Goal: Information Seeking & Learning: Learn about a topic

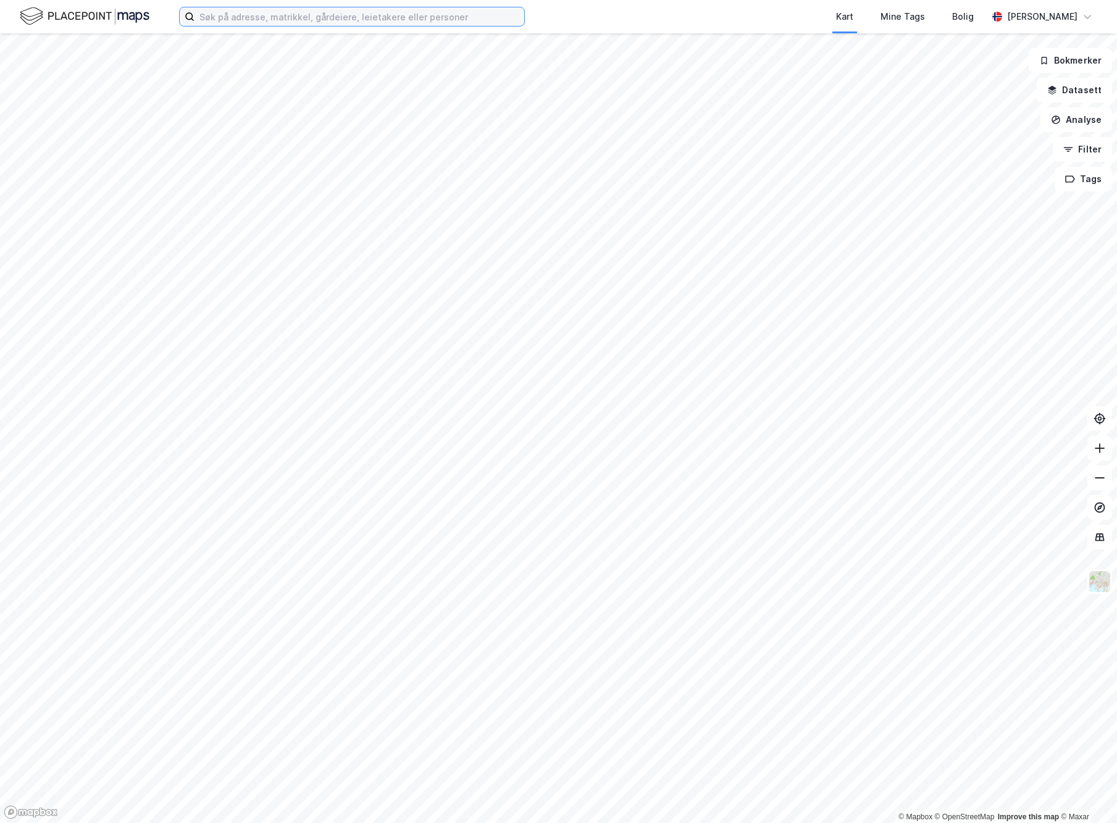
click at [239, 17] on input at bounding box center [359, 16] width 330 height 19
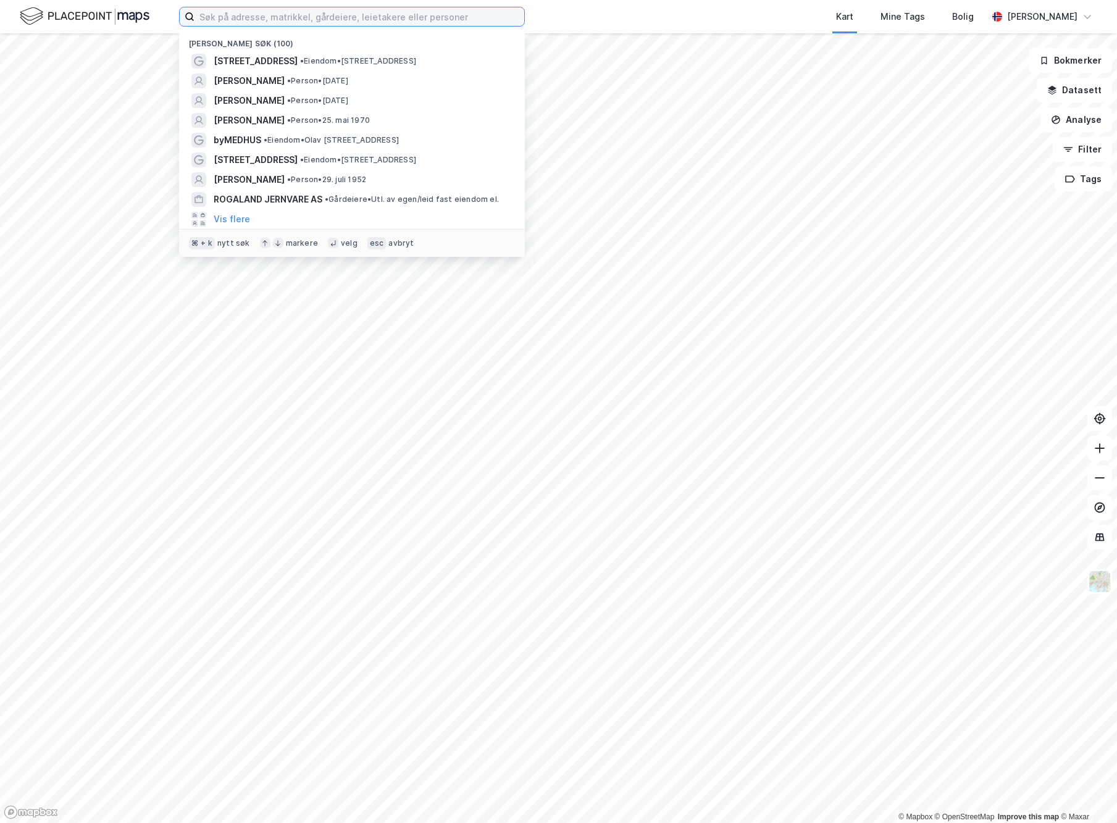
paste input "[PERSON_NAME] [PERSON_NAME] [PERSON_NAME]"
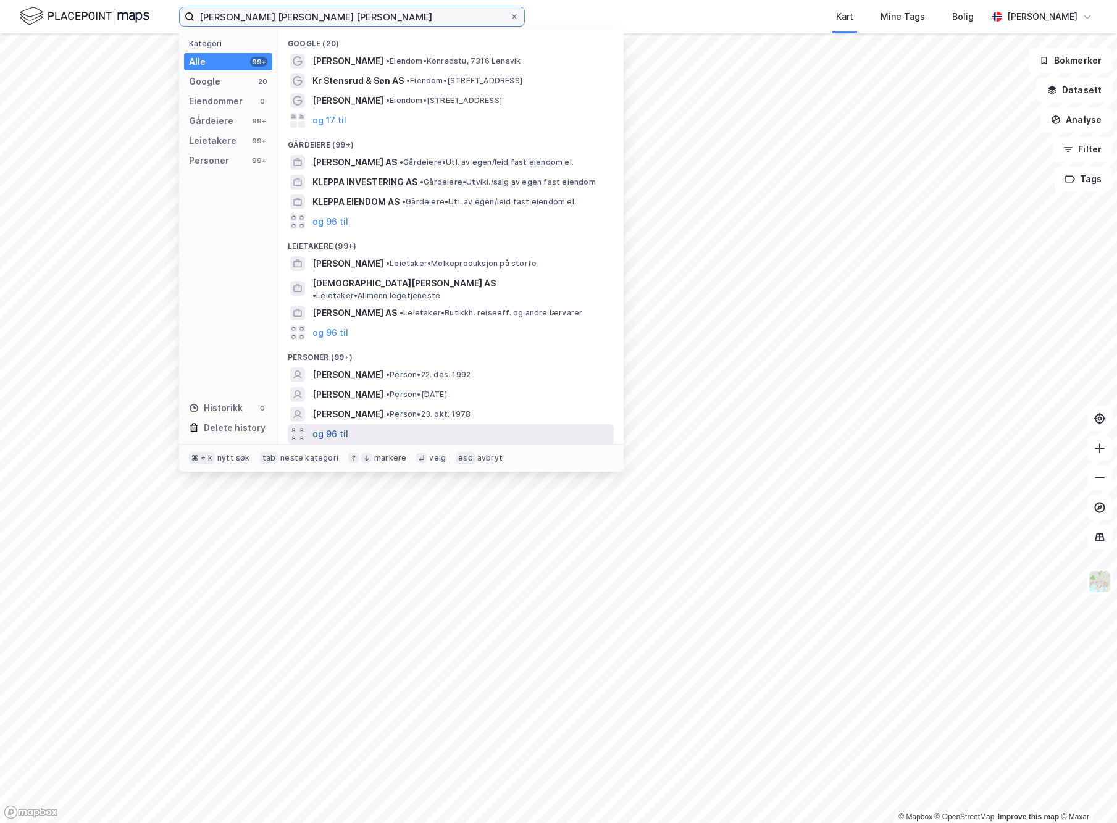
type input "[PERSON_NAME] [PERSON_NAME] [PERSON_NAME]"
click at [323, 426] on button "og 96 til" at bounding box center [330, 433] width 36 height 15
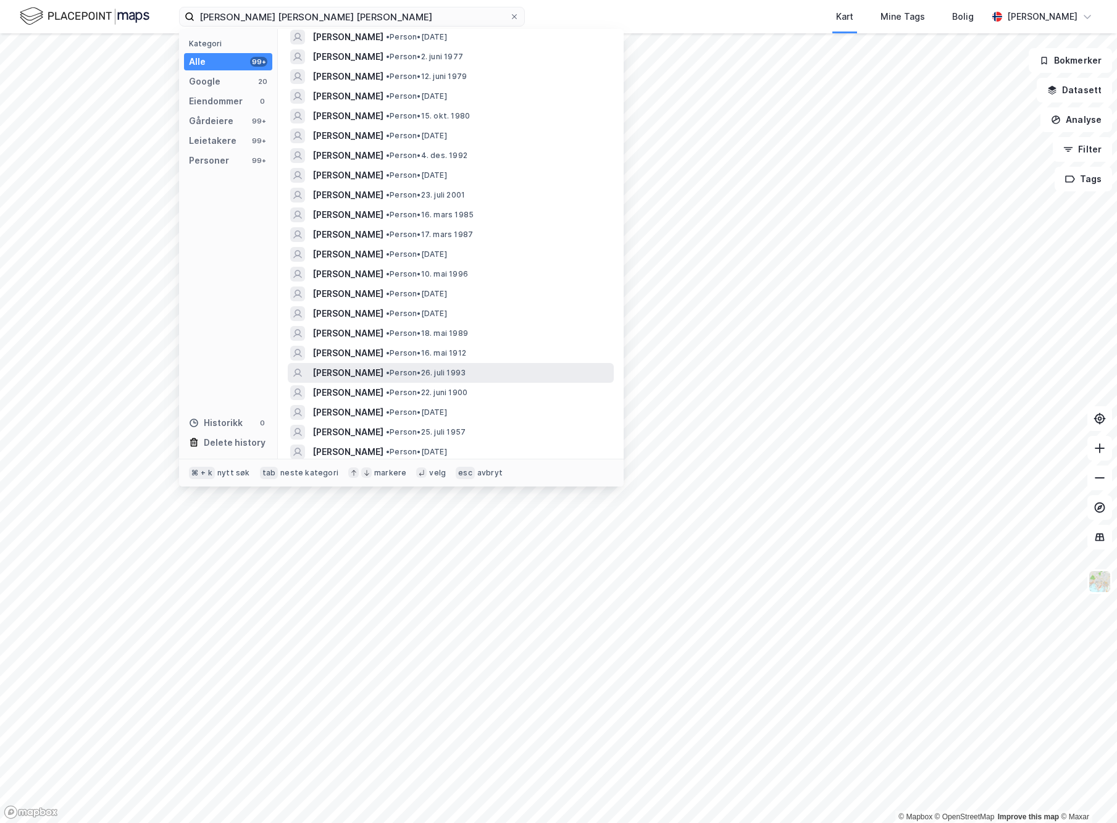
scroll to position [647, 0]
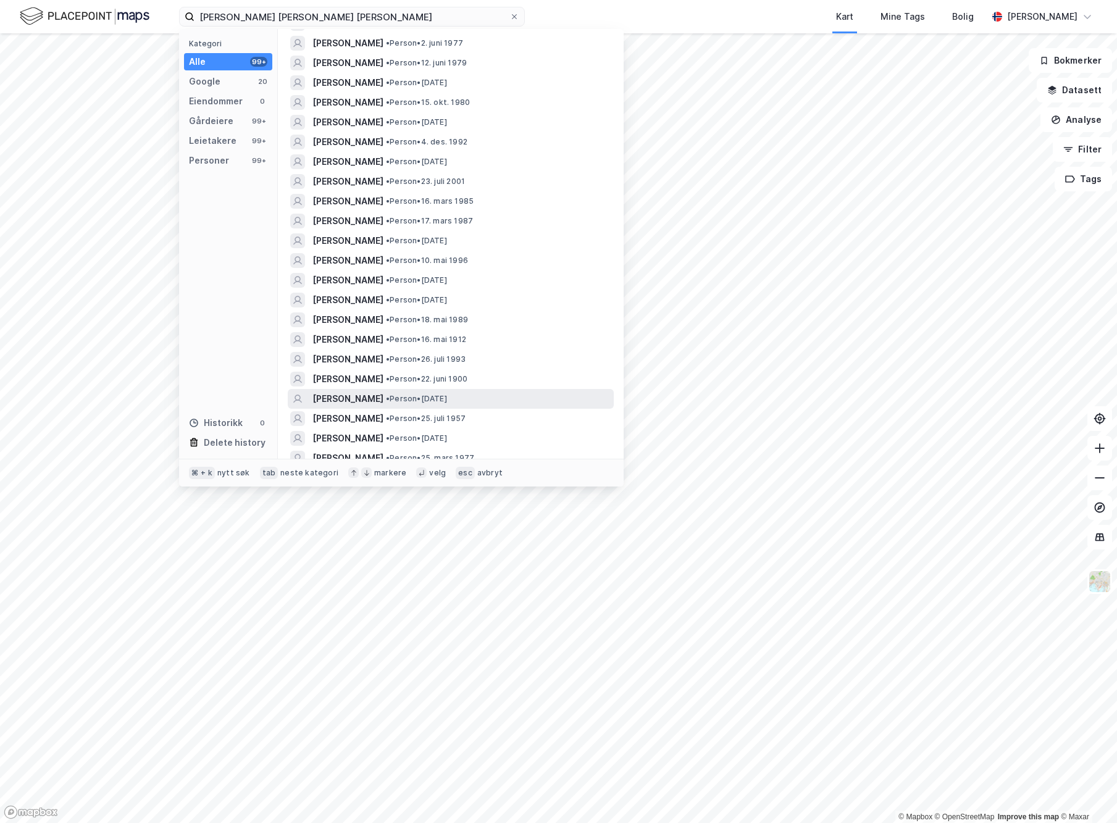
click at [447, 391] on div "[PERSON_NAME] • Person • [DATE]" at bounding box center [461, 398] width 299 height 15
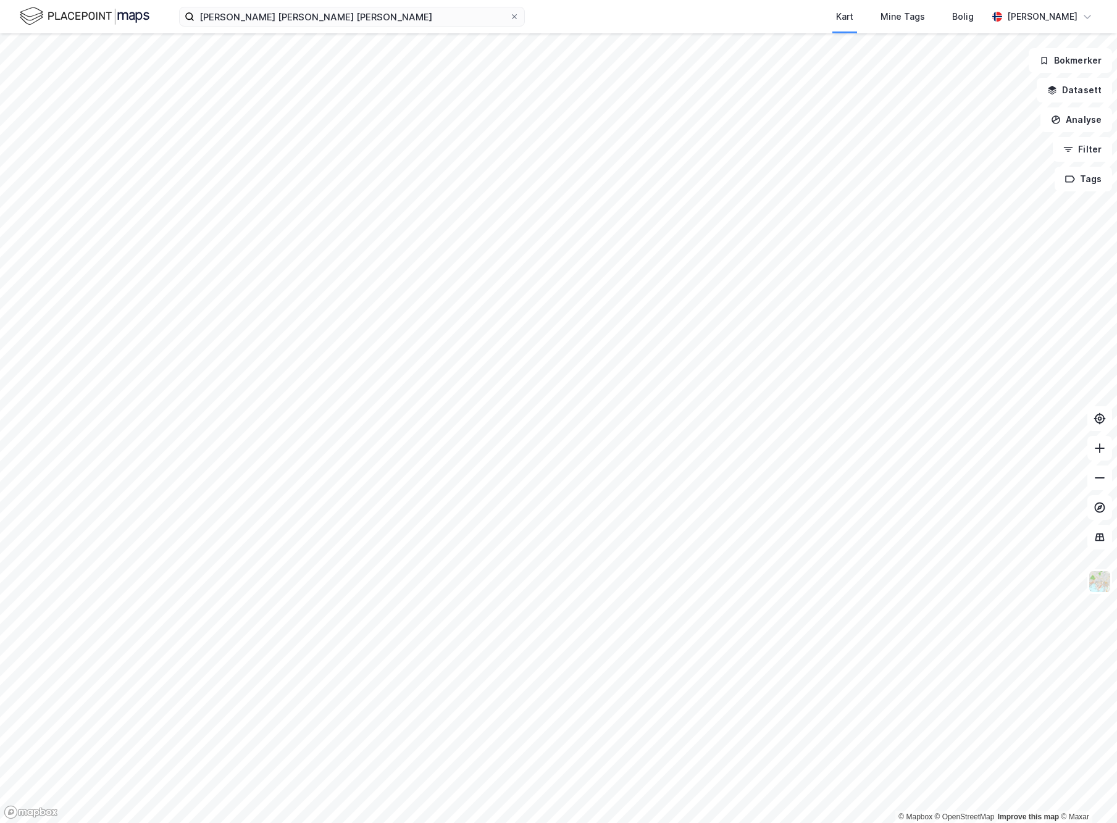
click at [66, 15] on img at bounding box center [85, 17] width 130 height 22
click at [286, 18] on input "[PERSON_NAME] [PERSON_NAME] [PERSON_NAME]" at bounding box center [351, 16] width 315 height 19
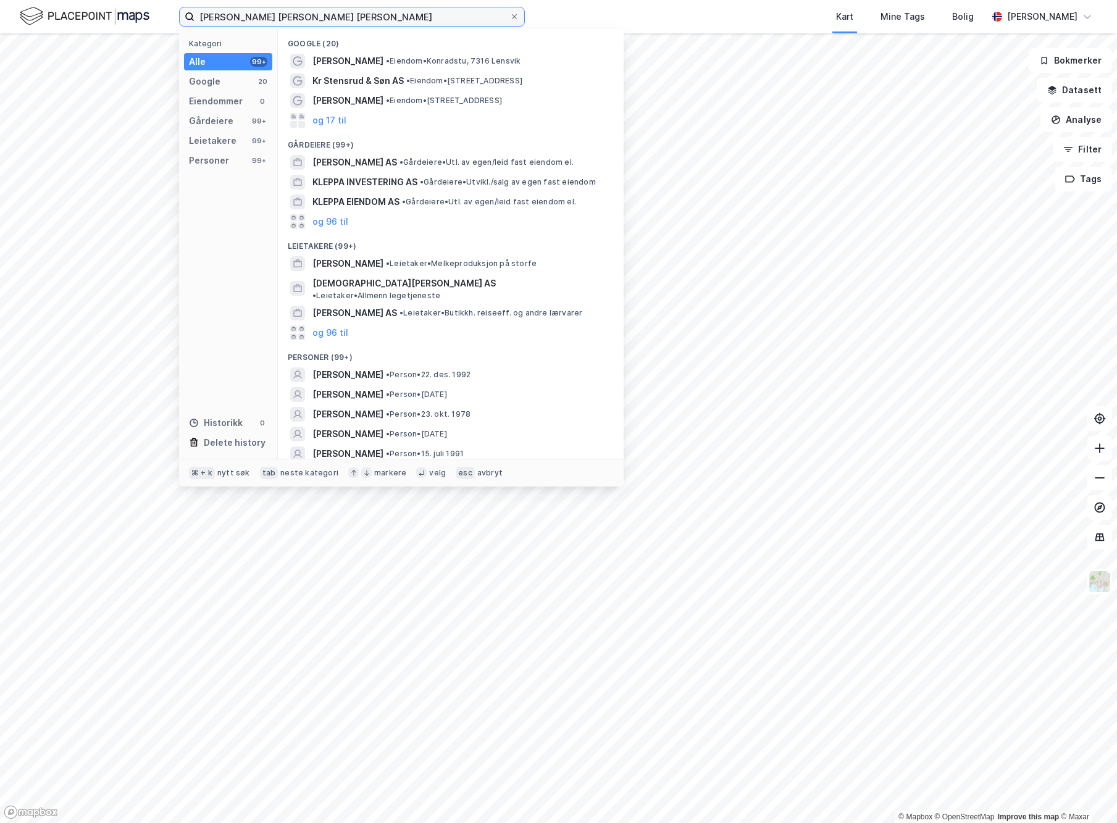
click at [355, 19] on input "[PERSON_NAME] [PERSON_NAME] [PERSON_NAME]" at bounding box center [351, 16] width 315 height 19
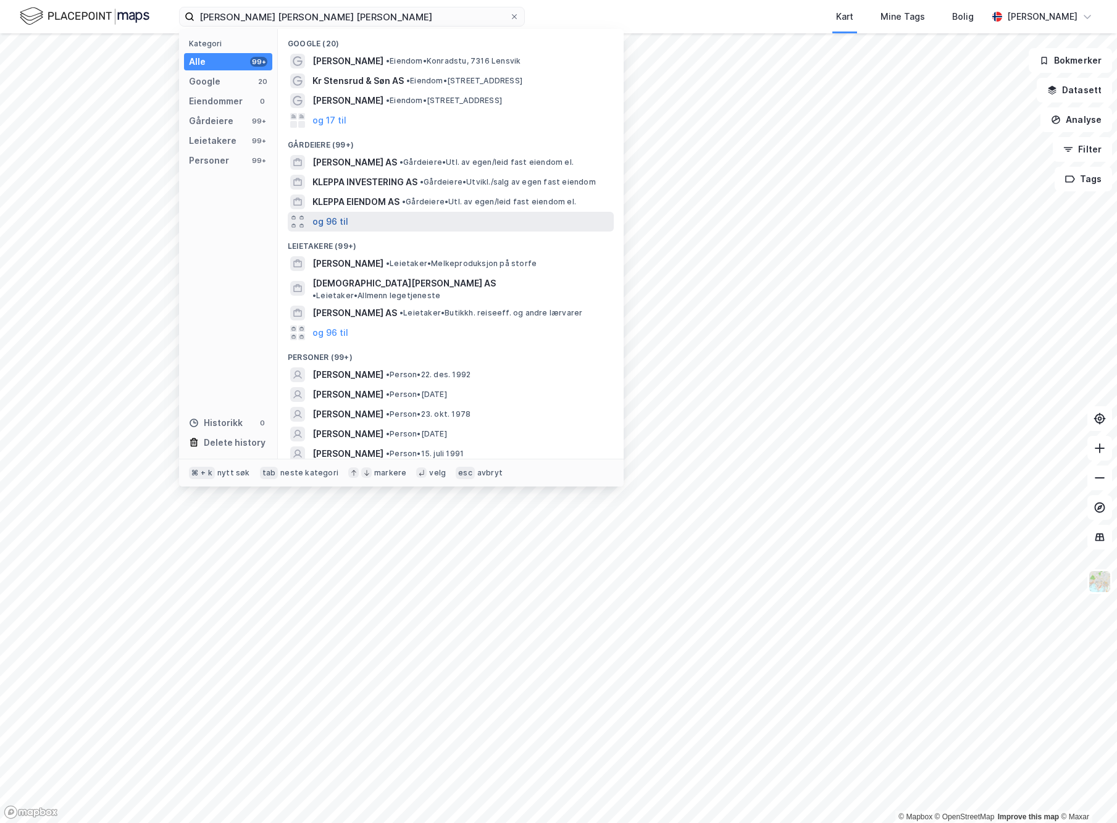
click at [325, 216] on button "og 96 til" at bounding box center [330, 221] width 36 height 15
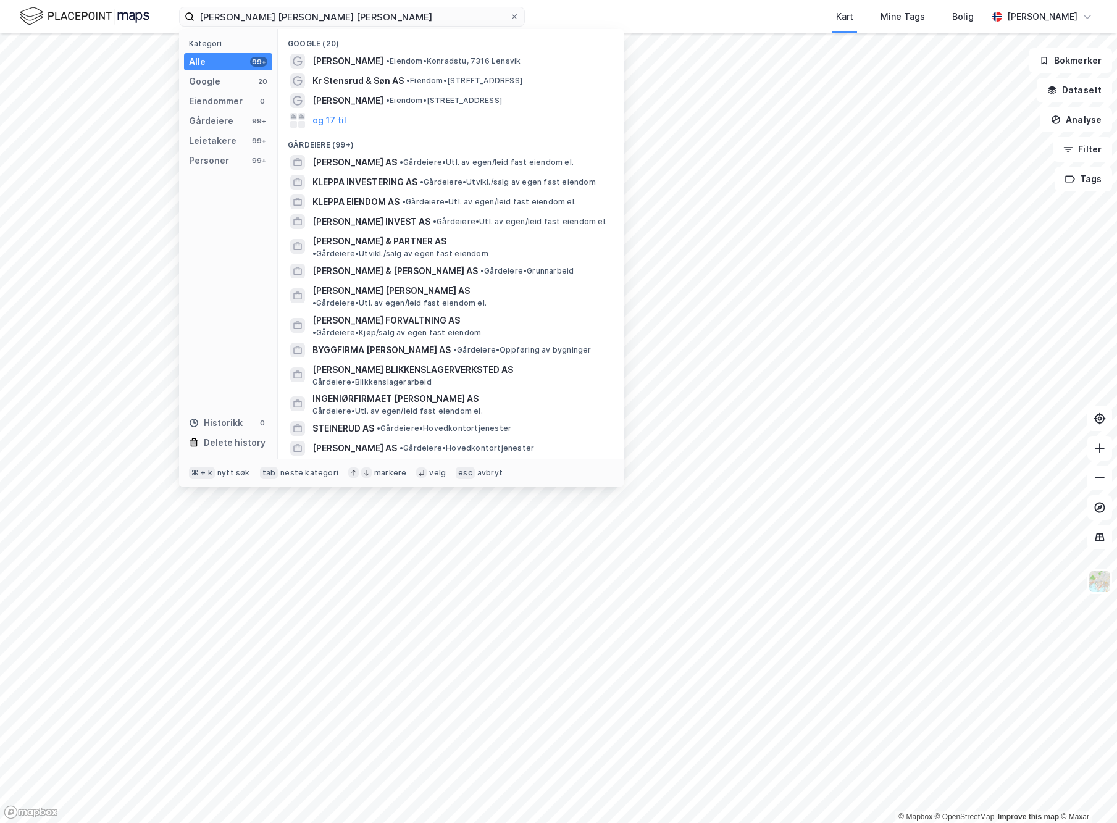
click at [333, 140] on div "Gårdeiere (99+)" at bounding box center [451, 141] width 346 height 22
click at [332, 143] on div "Gårdeiere (99+)" at bounding box center [451, 141] width 346 height 22
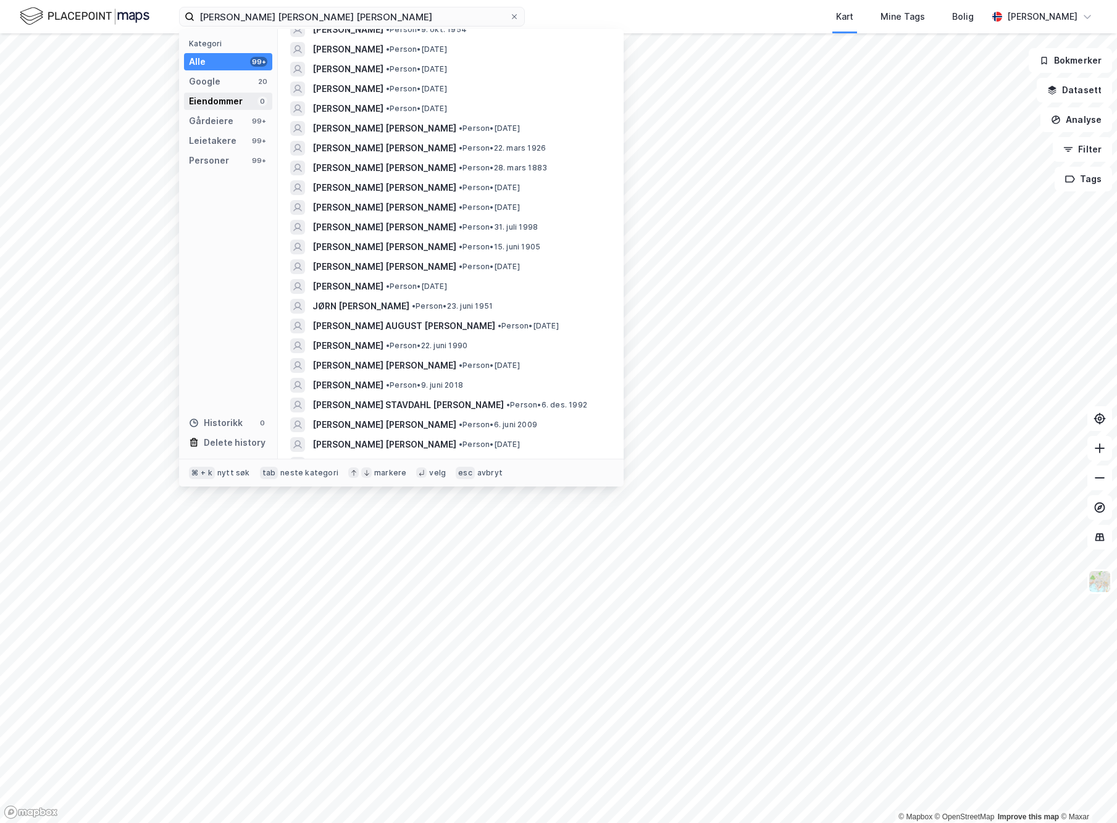
scroll to position [3749, 0]
click at [222, 123] on div "Gårdeiere" at bounding box center [211, 121] width 44 height 15
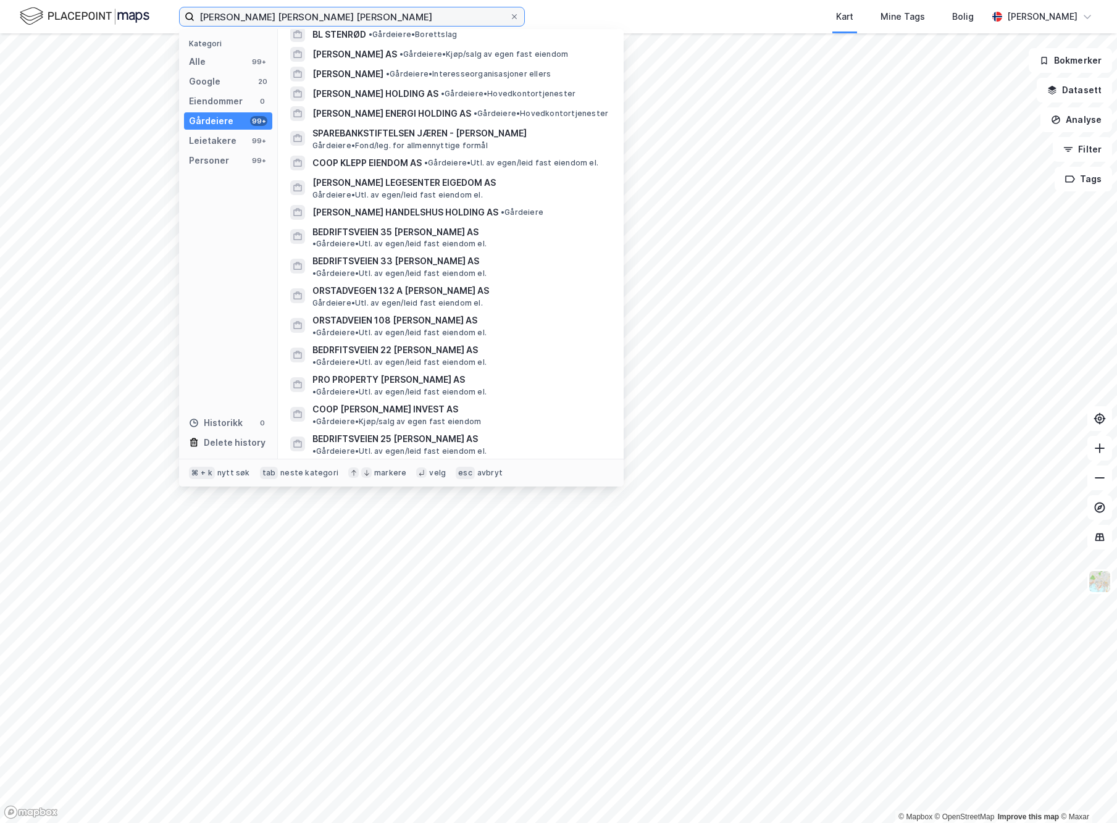
scroll to position [0, 0]
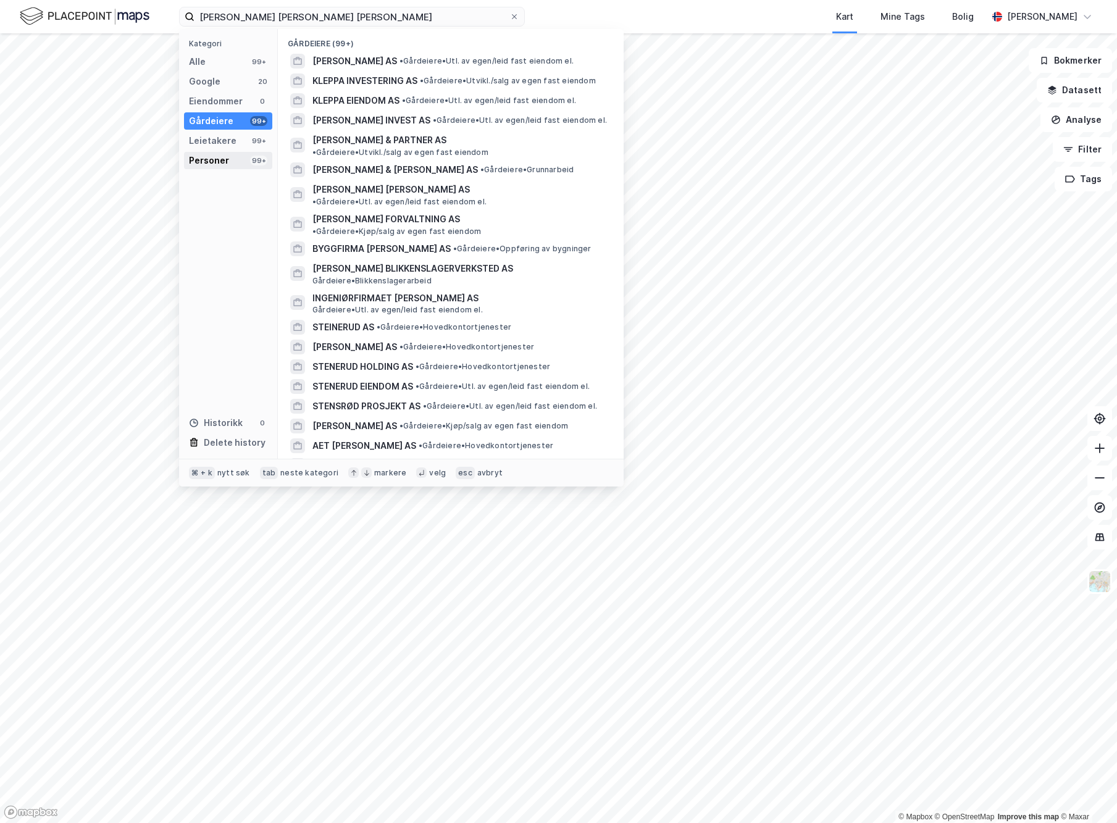
click at [219, 157] on div "Personer" at bounding box center [209, 160] width 40 height 15
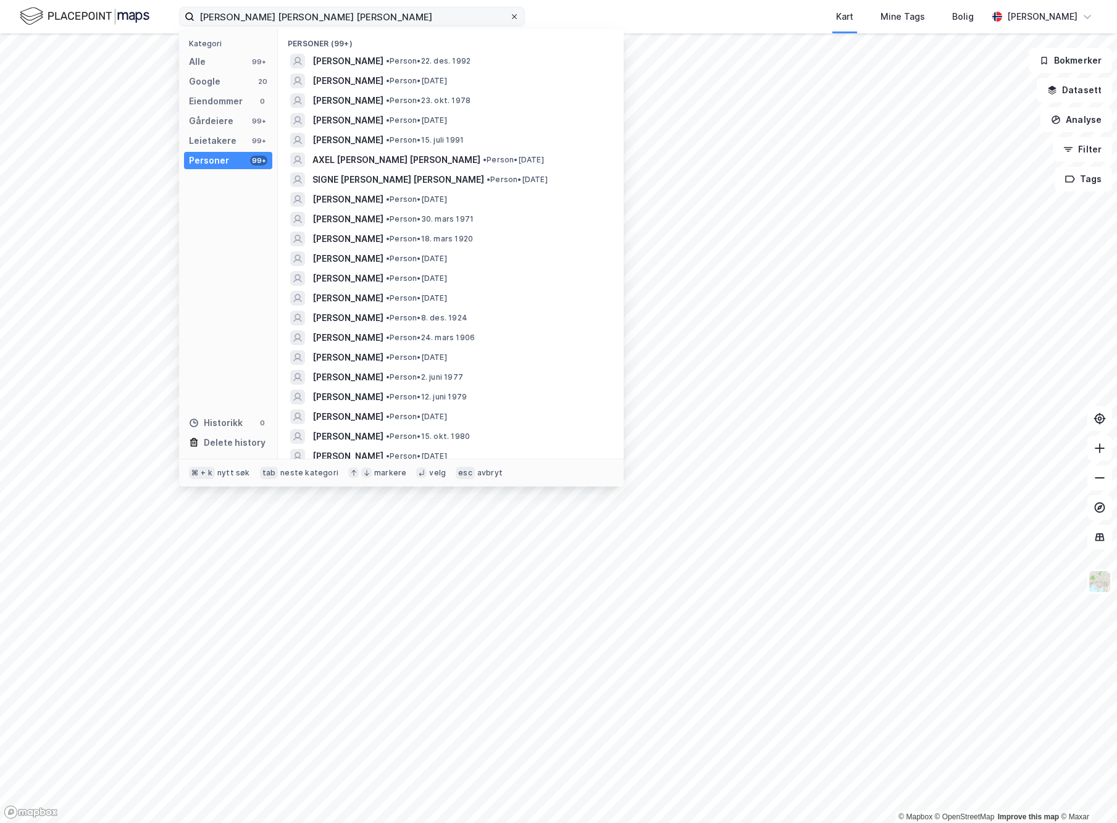
click at [513, 17] on icon at bounding box center [513, 16] width 7 height 7
click at [509, 17] on input "[PERSON_NAME] [PERSON_NAME] [PERSON_NAME]" at bounding box center [351, 16] width 315 height 19
type input "[DEMOGRAPHIC_DATA] and"
click at [233, 64] on div "Alle 99+" at bounding box center [228, 61] width 88 height 17
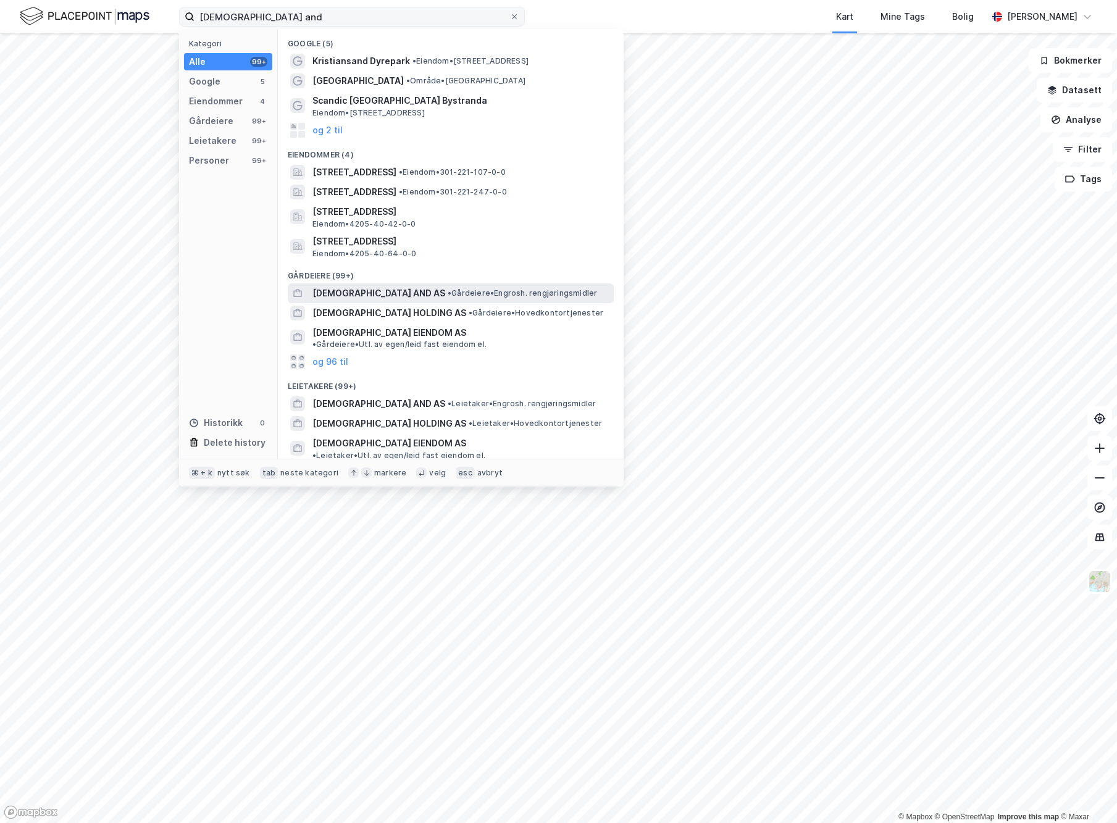
click at [383, 286] on span "[DEMOGRAPHIC_DATA] AND AS" at bounding box center [378, 293] width 133 height 15
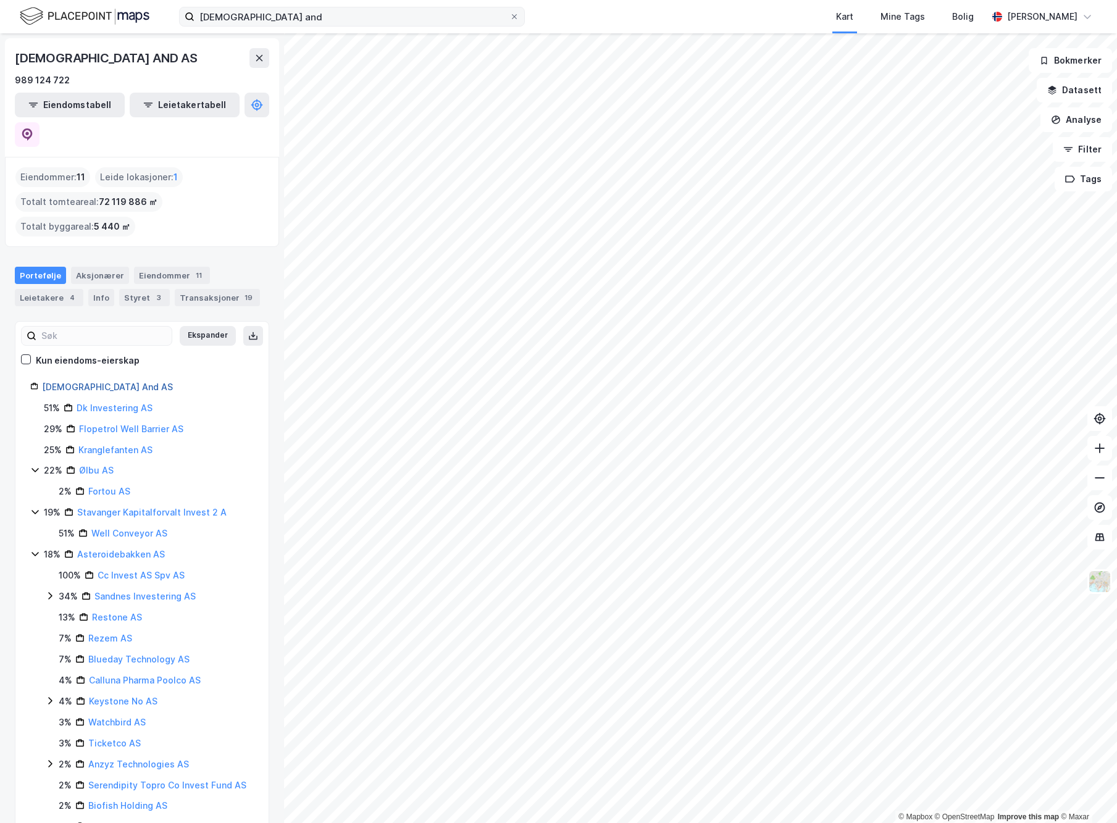
click at [77, 381] on link "[DEMOGRAPHIC_DATA] And AS" at bounding box center [107, 386] width 131 height 10
click at [96, 267] on div "Aksjonærer" at bounding box center [100, 275] width 58 height 17
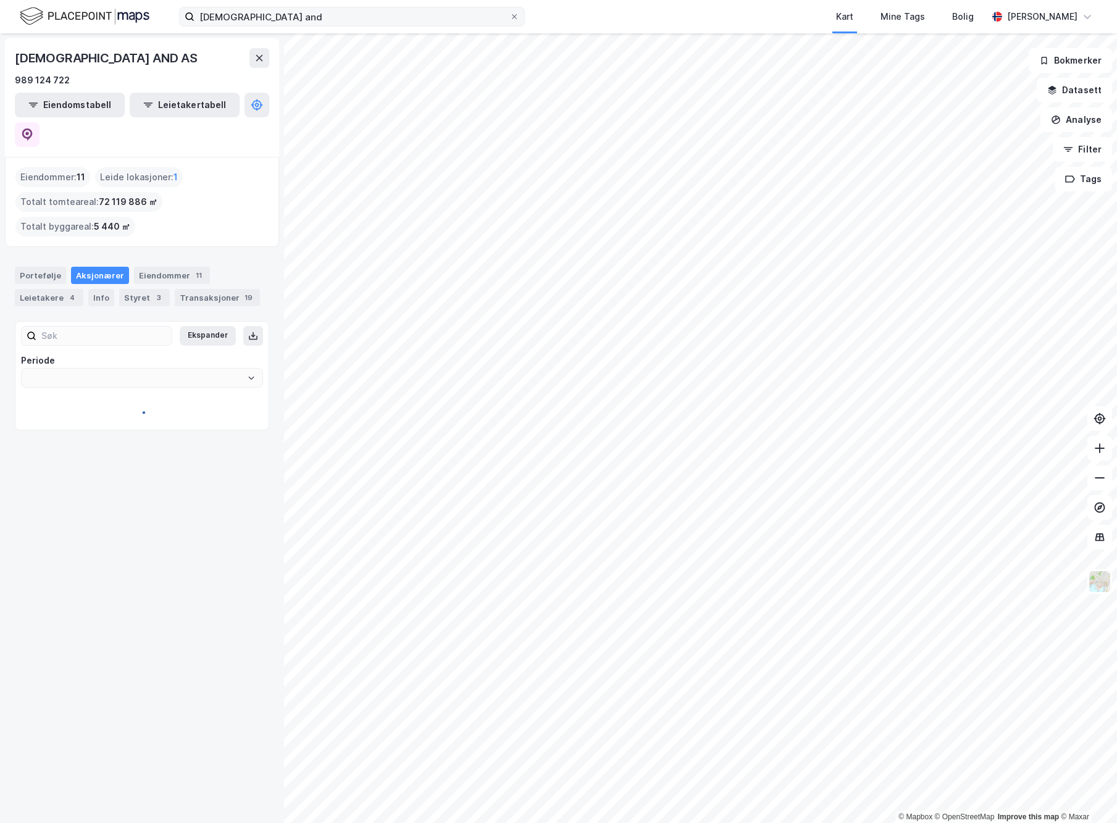
type input "Siste"
click at [157, 418] on link "[PERSON_NAME]" at bounding box center [126, 423] width 70 height 10
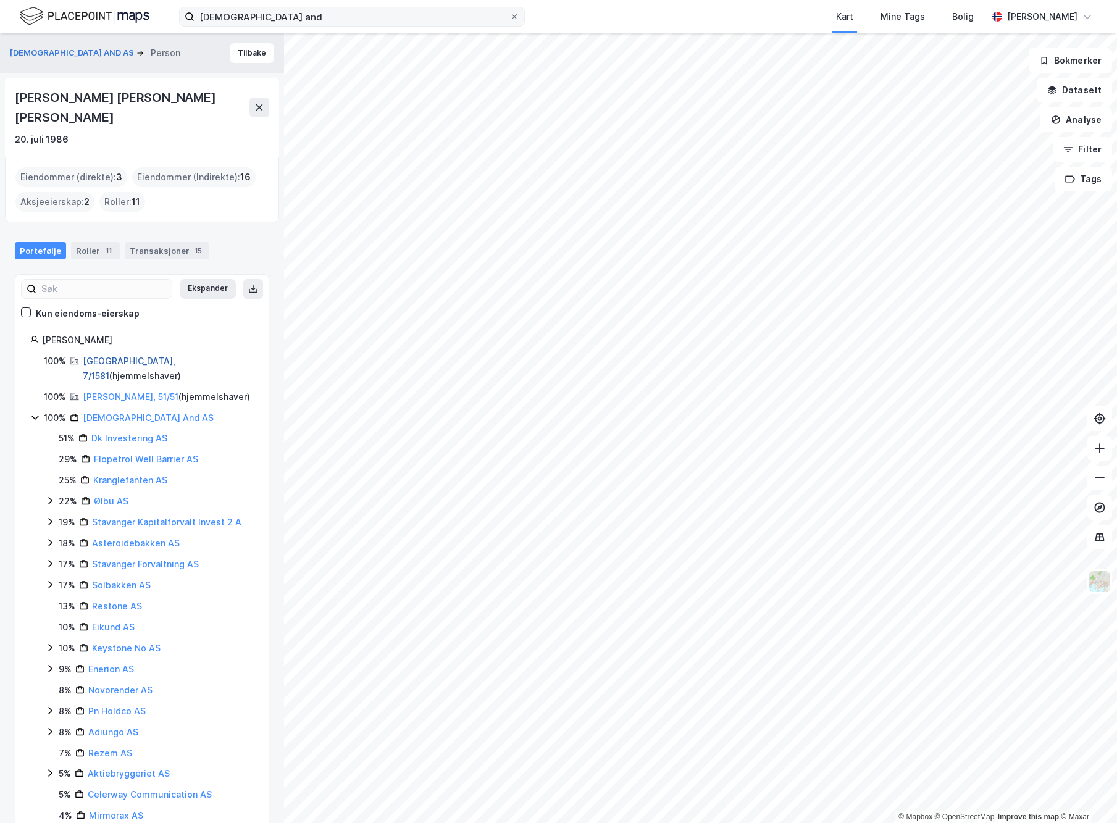
click at [107, 356] on link "[GEOGRAPHIC_DATA], 7/1581" at bounding box center [129, 368] width 93 height 25
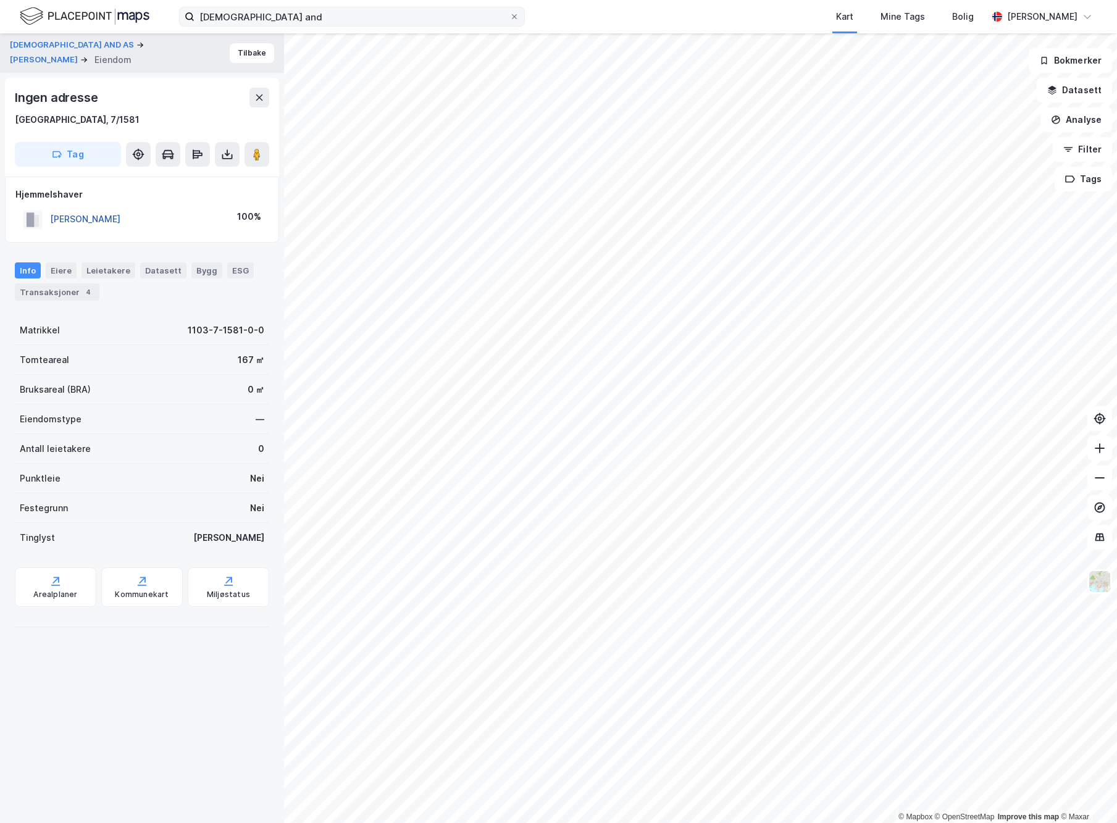
click at [0, 0] on button "[PERSON_NAME]" at bounding box center [0, 0] width 0 height 0
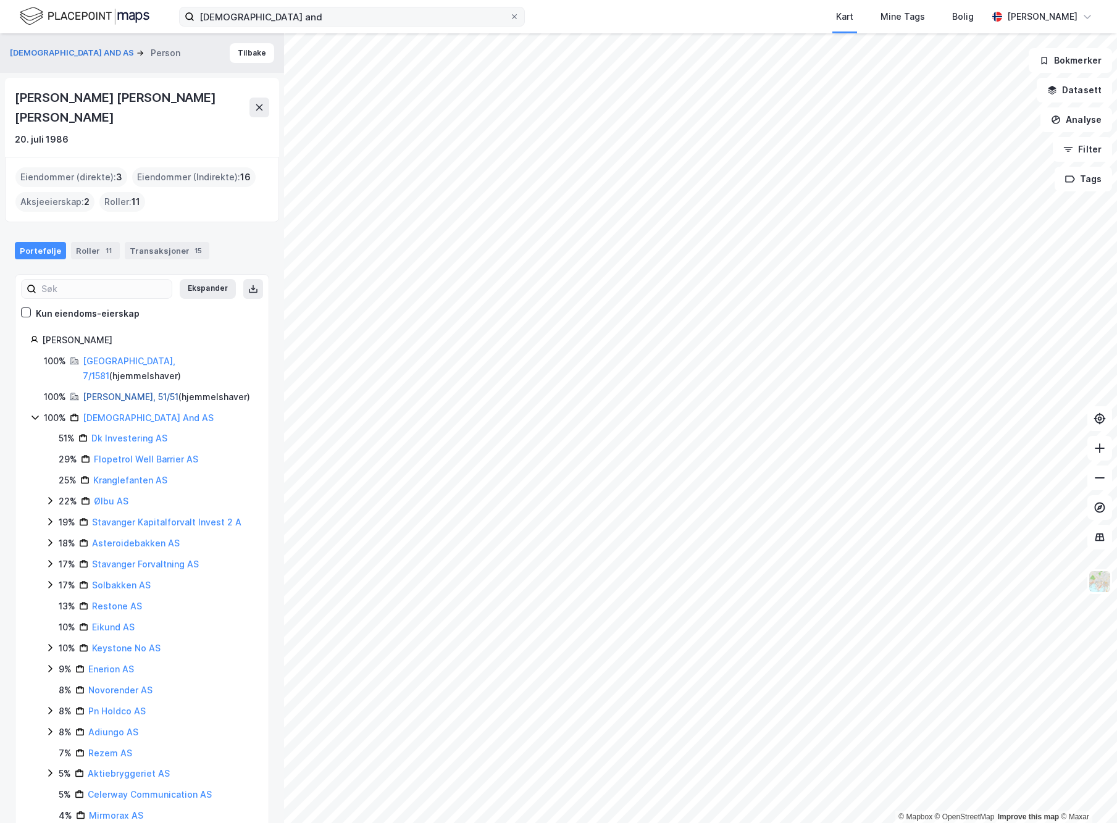
click at [105, 391] on link "[PERSON_NAME], 51/51" at bounding box center [131, 396] width 96 height 10
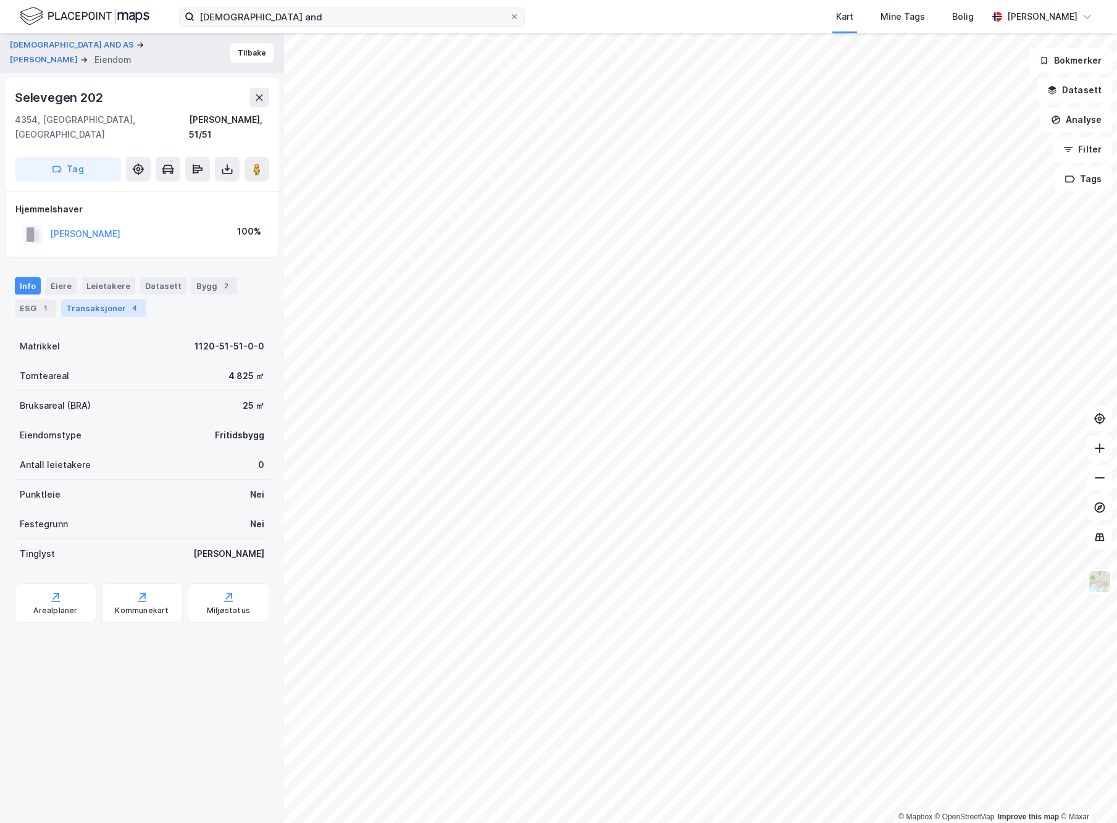
click at [117, 299] on div "Transaksjoner 4" at bounding box center [103, 307] width 85 height 17
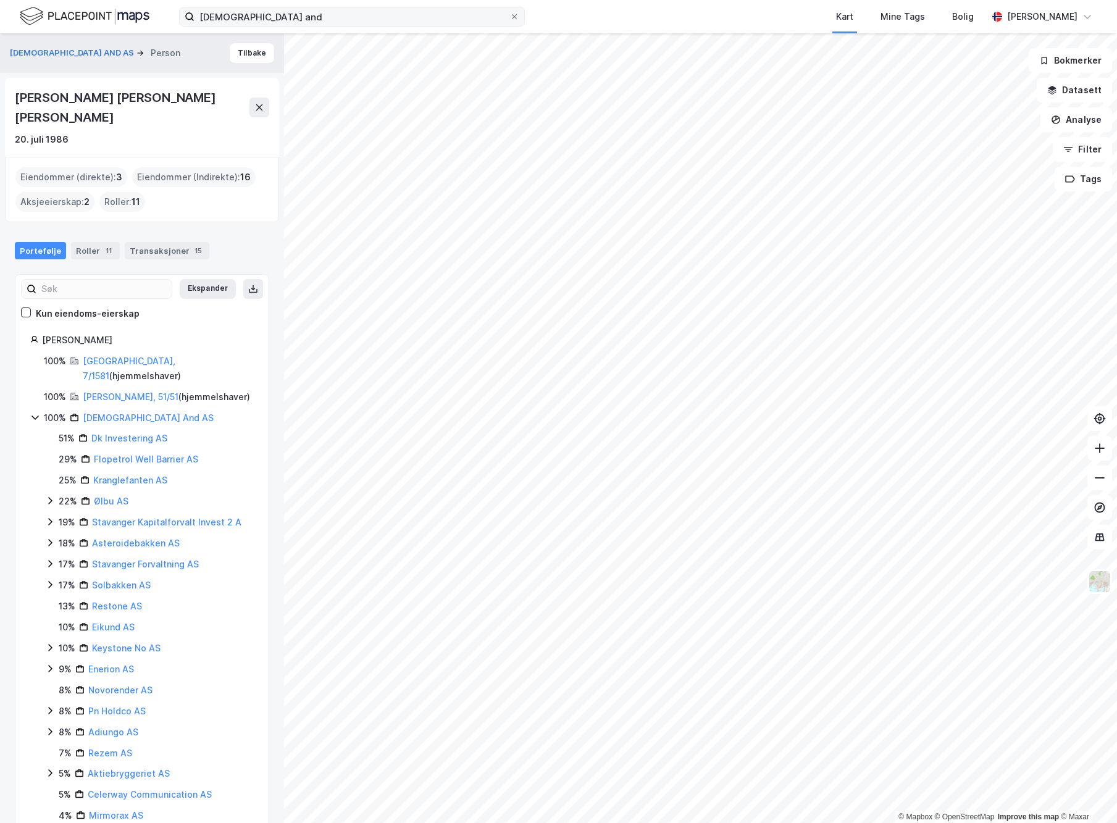
click at [39, 412] on icon at bounding box center [35, 417] width 10 height 10
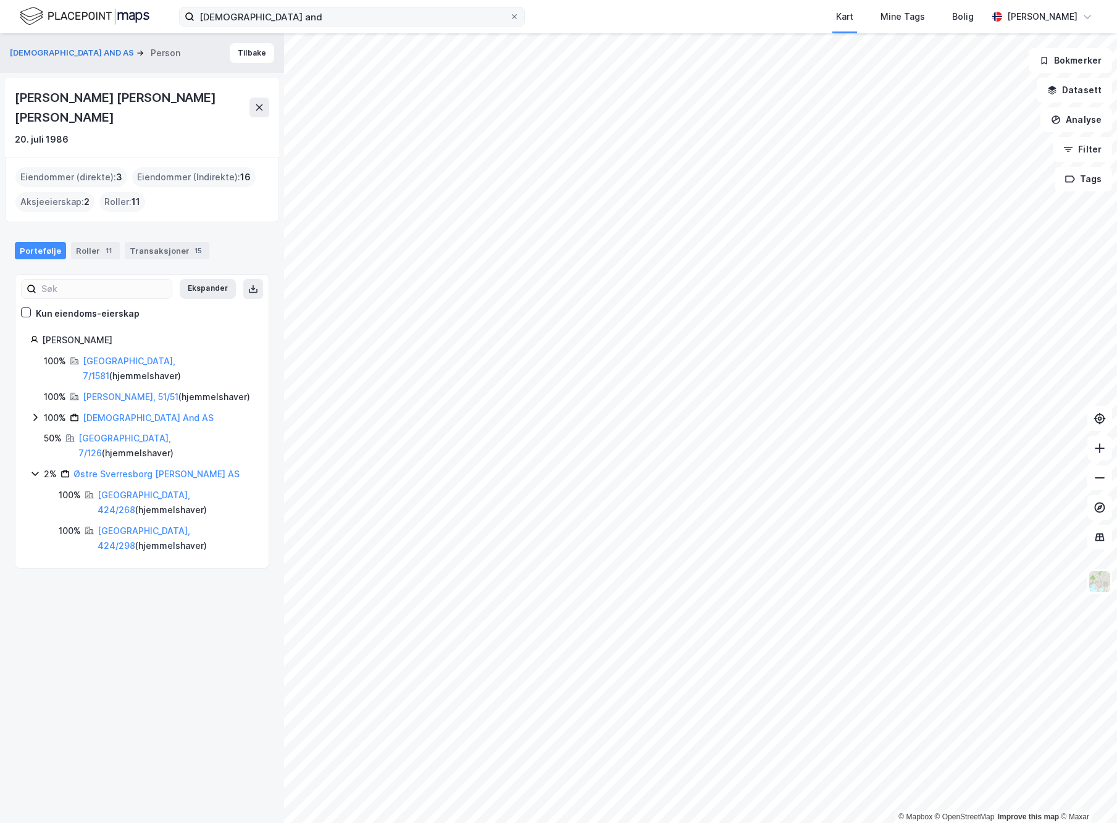
click at [33, 468] on icon at bounding box center [35, 473] width 10 height 10
click at [94, 356] on link "[GEOGRAPHIC_DATA], 7/1581" at bounding box center [129, 368] width 93 height 25
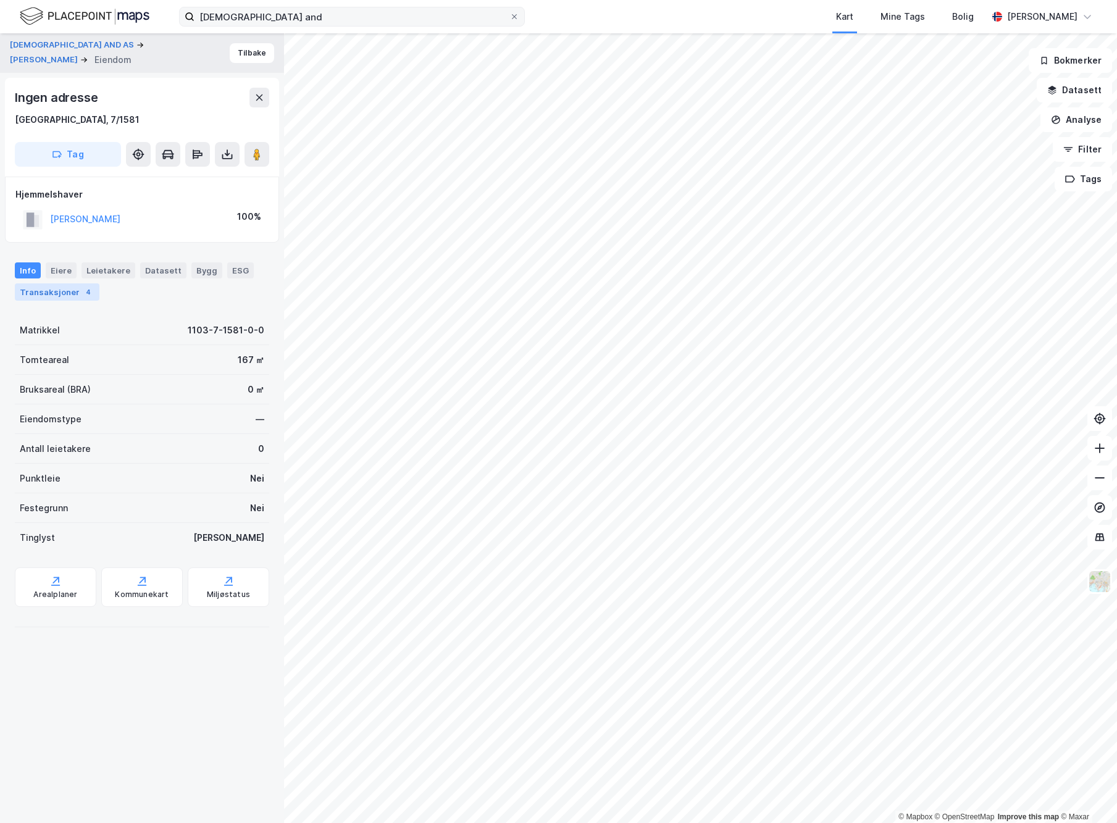
click at [70, 289] on div "Transaksjoner 4" at bounding box center [57, 291] width 85 height 17
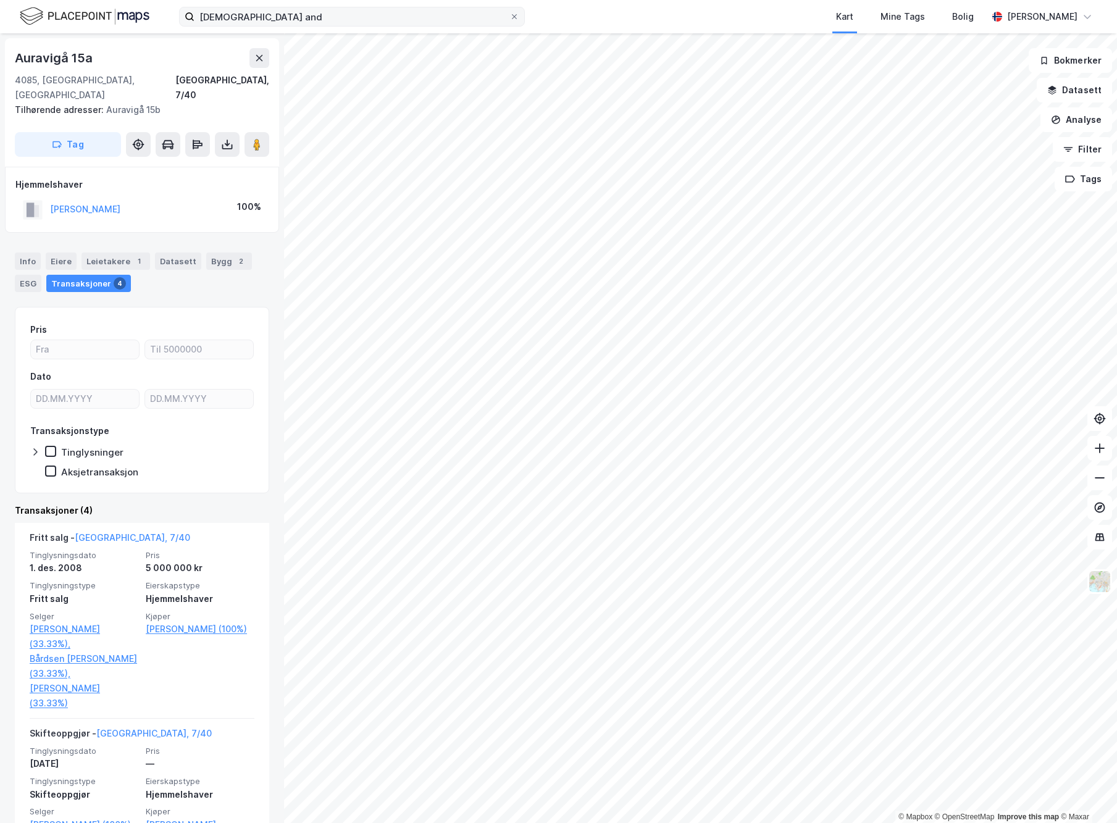
click at [342, 822] on html "kristians and Kart Mine Tags [PERSON_NAME] [PERSON_NAME] © Mapbox © OpenStreetM…" at bounding box center [558, 411] width 1117 height 823
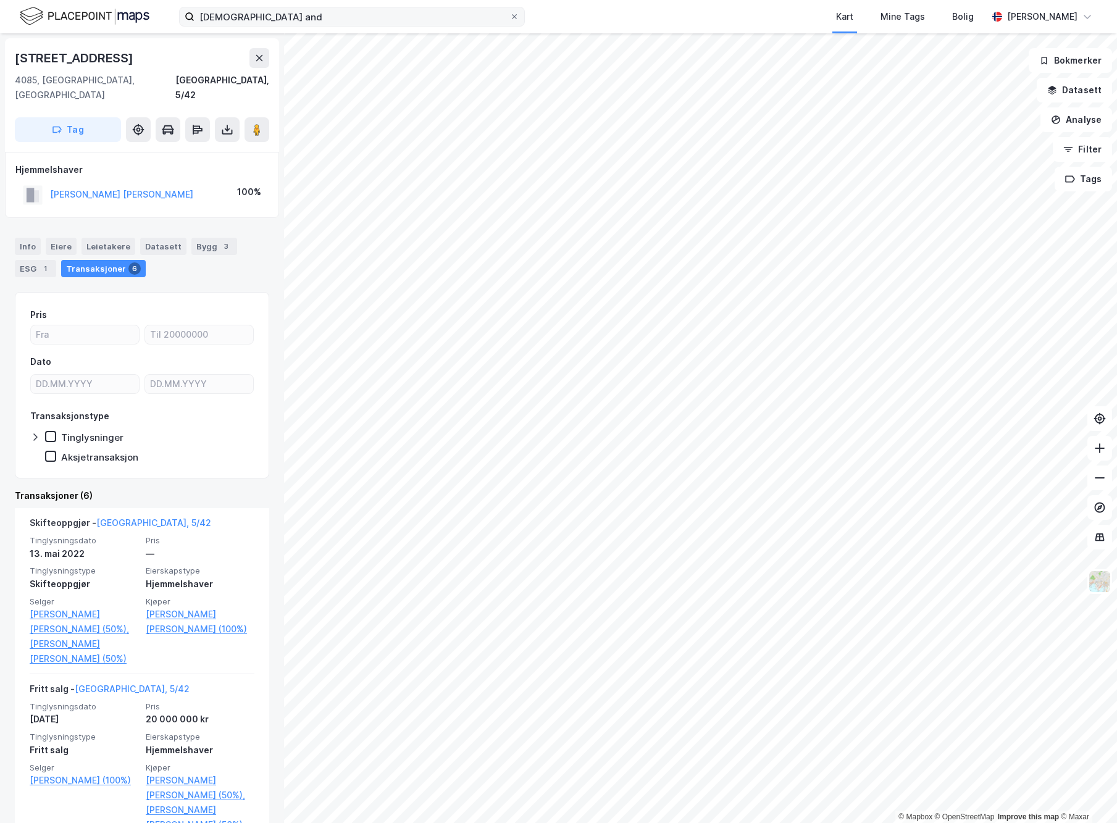
click at [1116, 388] on html "kristians and Kart Mine Tags [PERSON_NAME] [PERSON_NAME] © Mapbox © OpenStreetM…" at bounding box center [558, 411] width 1117 height 823
click at [1116, 802] on html "kristians and Kart Mine Tags [PERSON_NAME] [PERSON_NAME] © Mapbox © OpenStreetM…" at bounding box center [558, 411] width 1117 height 823
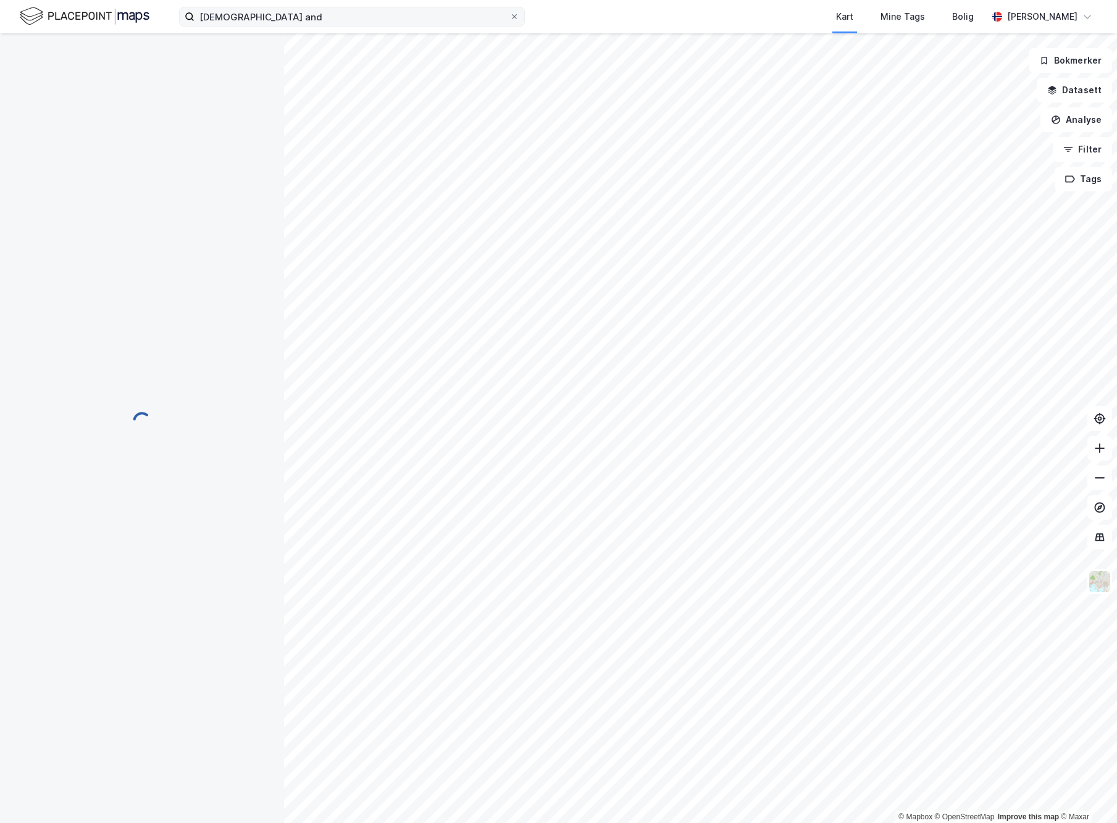
click at [228, 556] on div "© Mapbox © OpenStreetMap Improve this map © [PERSON_NAME] Datasett Analyse Filt…" at bounding box center [558, 427] width 1117 height 789
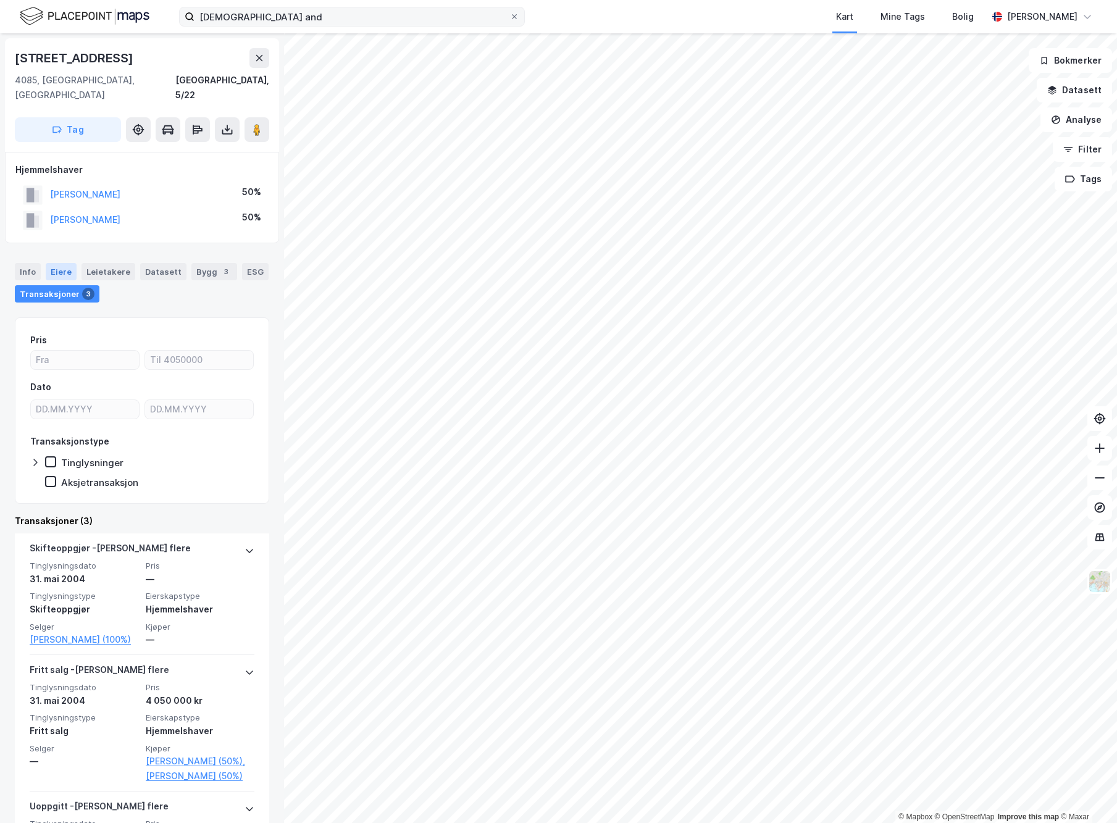
click at [60, 263] on div "Eiere" at bounding box center [61, 271] width 31 height 17
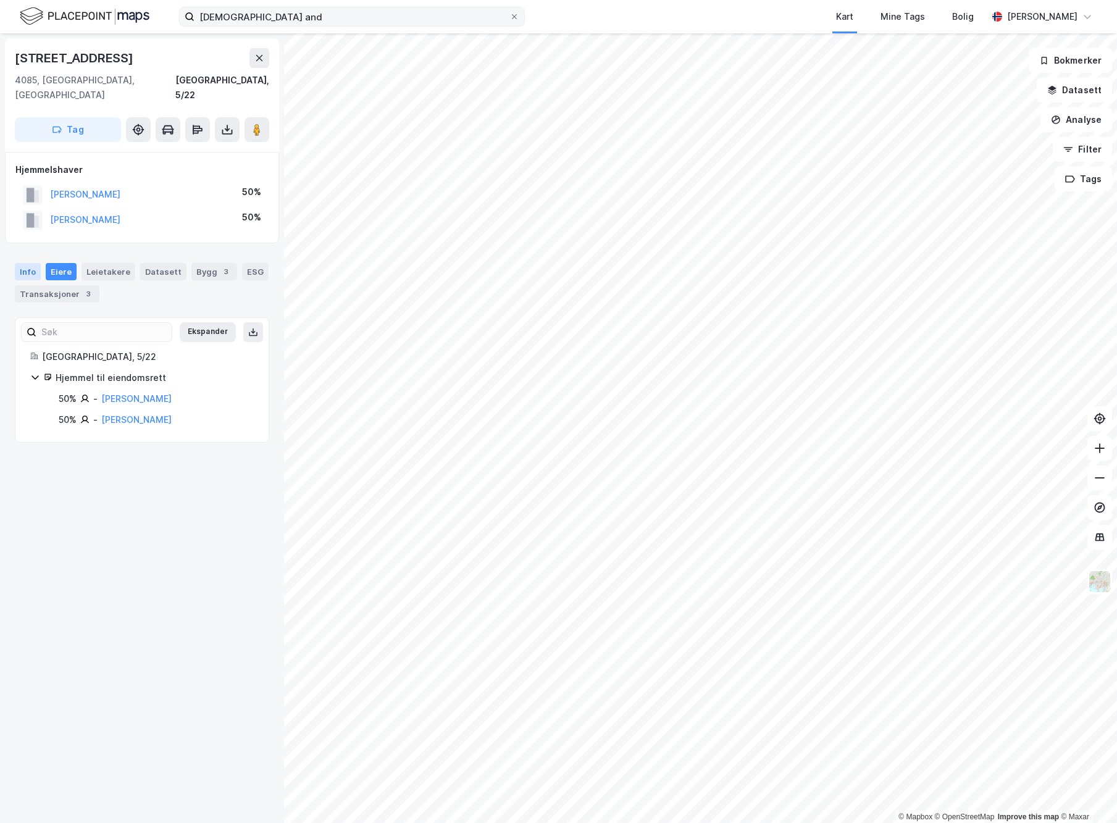
click at [35, 263] on div "Info" at bounding box center [28, 271] width 26 height 17
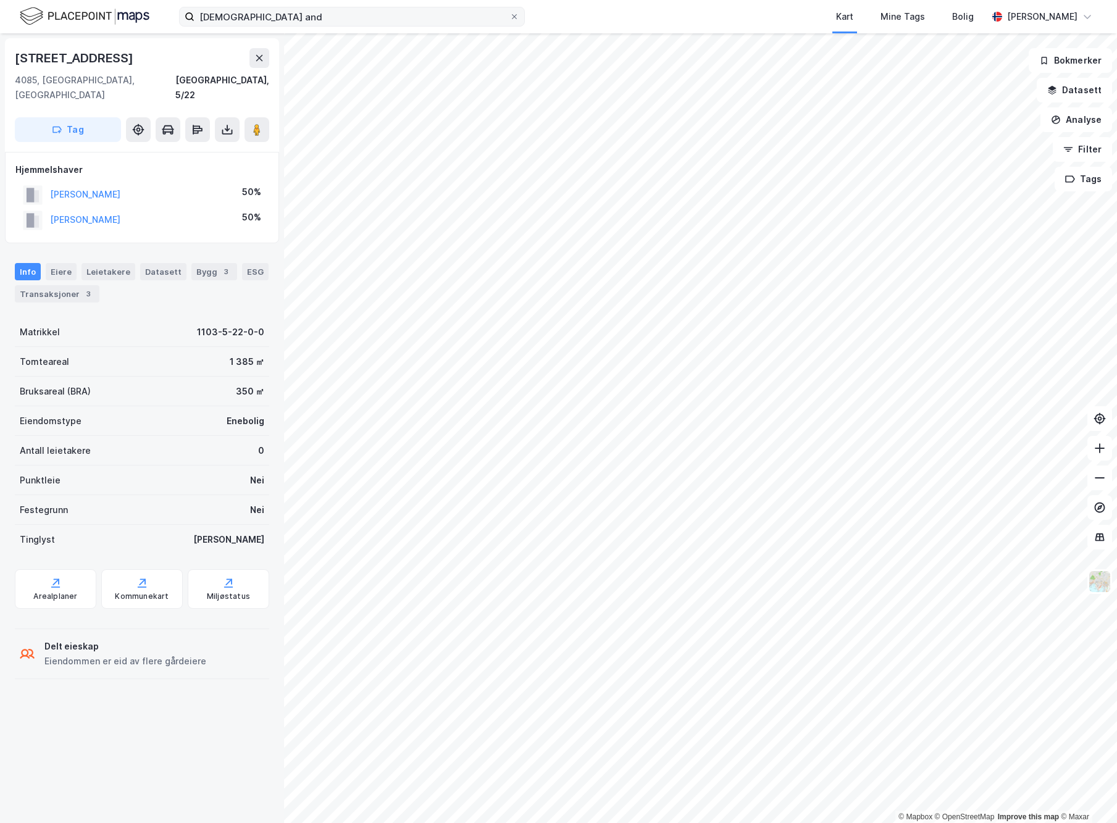
click at [260, 454] on div "© Mapbox © OpenStreetMap Improve this map © Maxar [STREET_ADDRESS], 5/22 Tag Hj…" at bounding box center [558, 427] width 1117 height 789
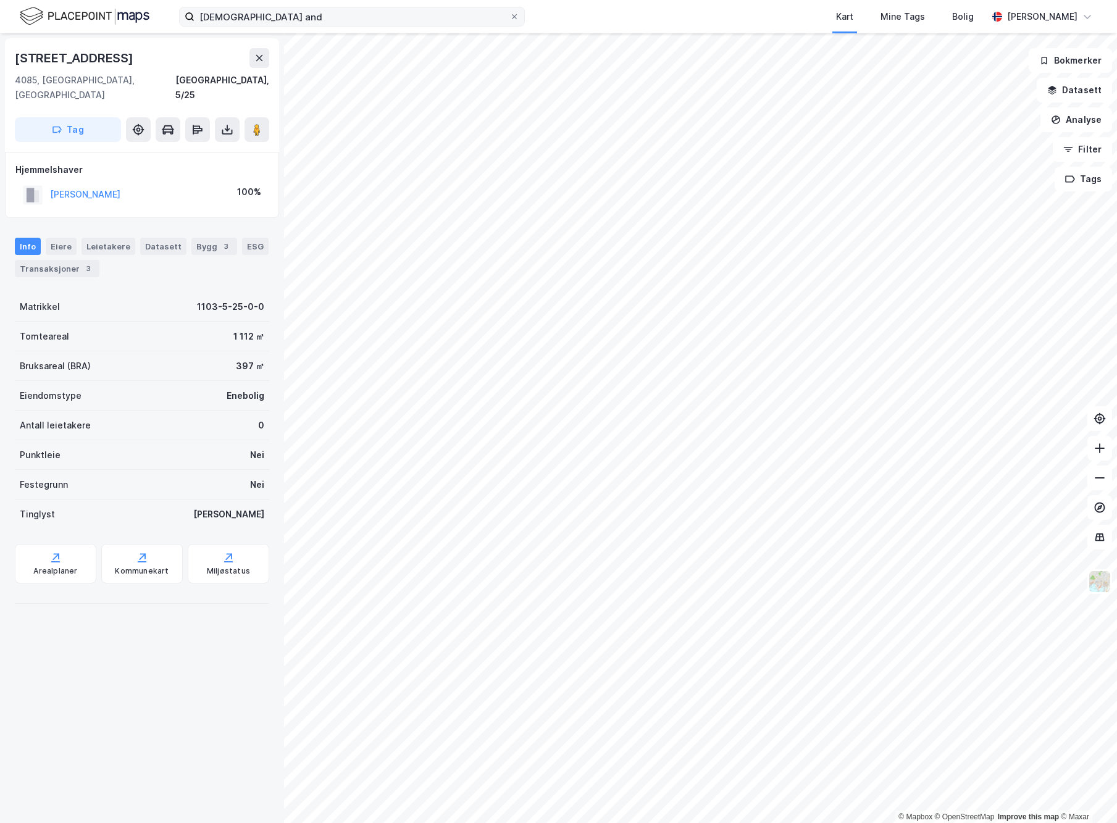
click at [549, 822] on html "[DEMOGRAPHIC_DATA] and Kart Mine Tags [PERSON_NAME] [PERSON_NAME] © Mapbox © Op…" at bounding box center [558, 411] width 1117 height 823
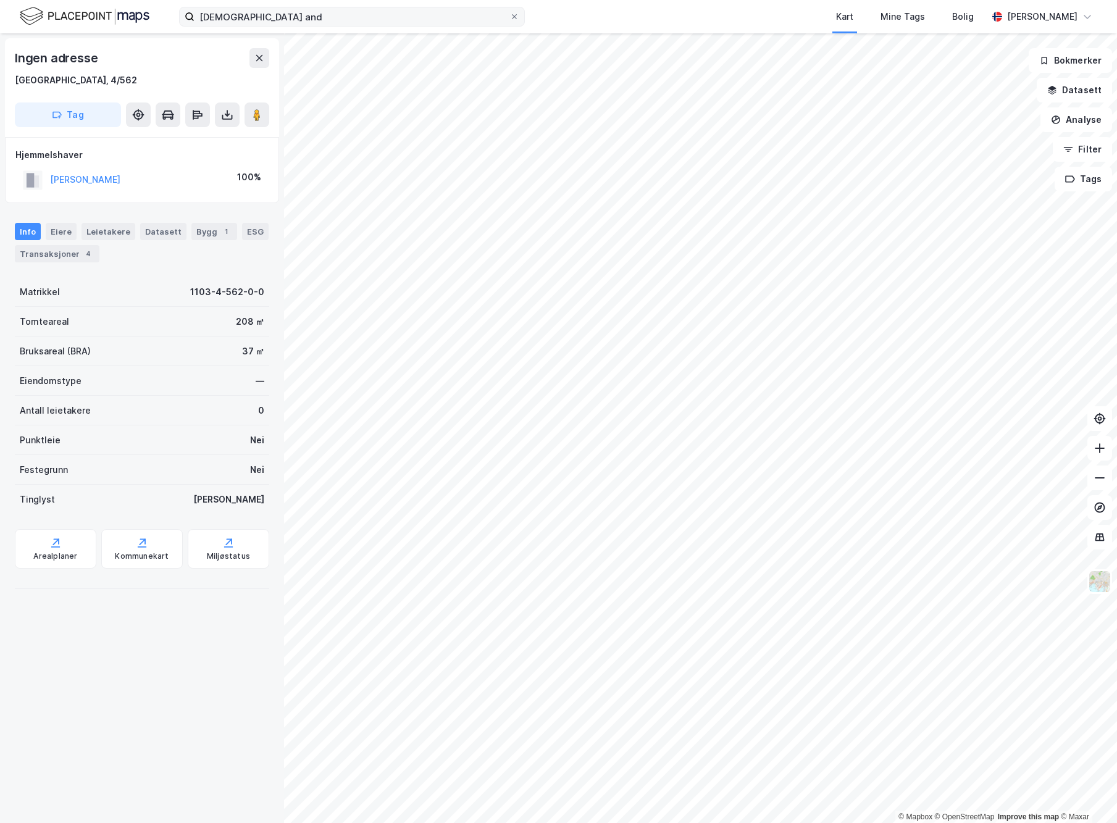
click at [1116, 554] on html "[DEMOGRAPHIC_DATA] and Kart Mine Tags [PERSON_NAME] [PERSON_NAME] © Mapbox © Op…" at bounding box center [558, 411] width 1117 height 823
click at [978, 813] on div "© Mapbox © OpenStreetMap Improve this map © Maxar" at bounding box center [558, 427] width 1117 height 789
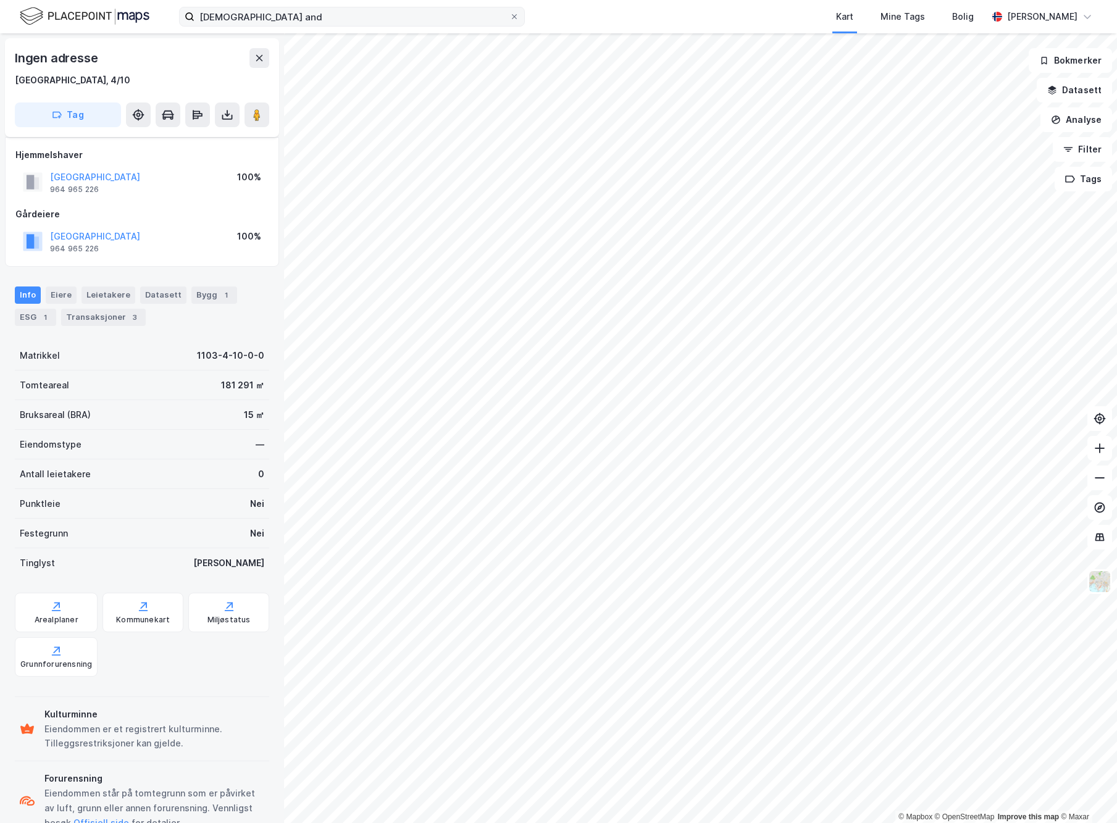
scroll to position [29, 0]
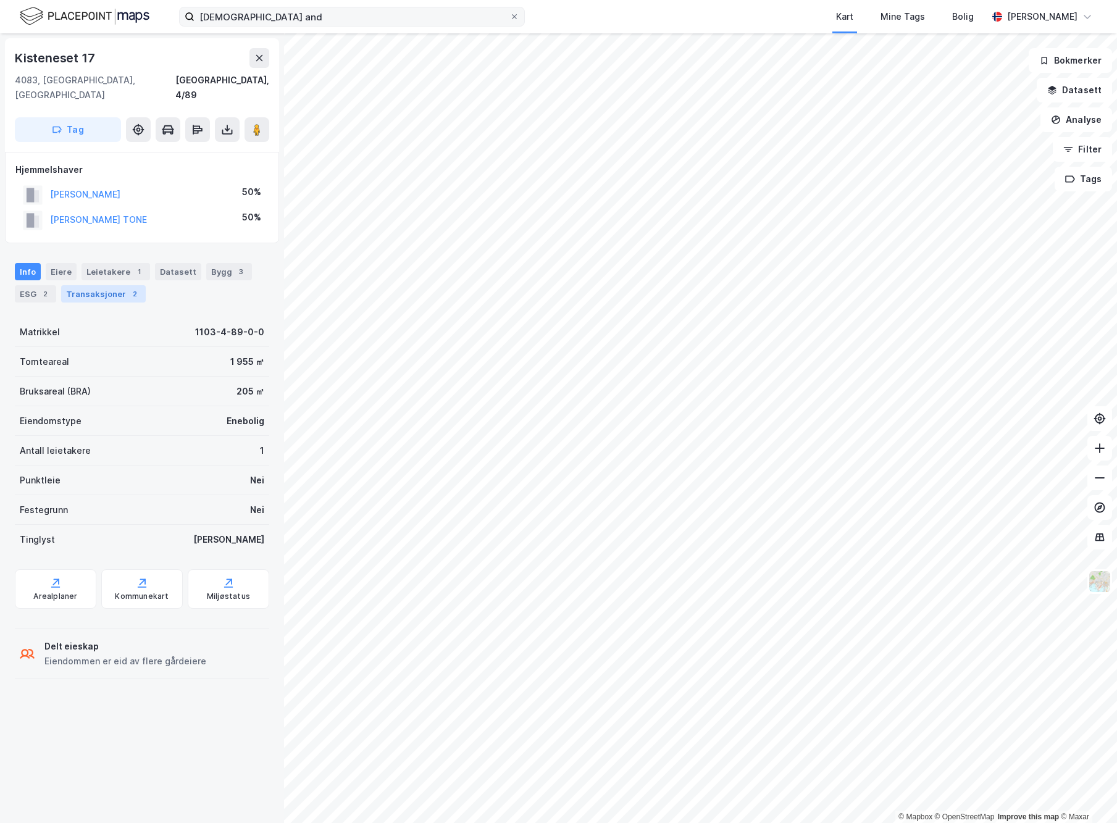
click at [120, 285] on div "Transaksjoner 2" at bounding box center [103, 293] width 85 height 17
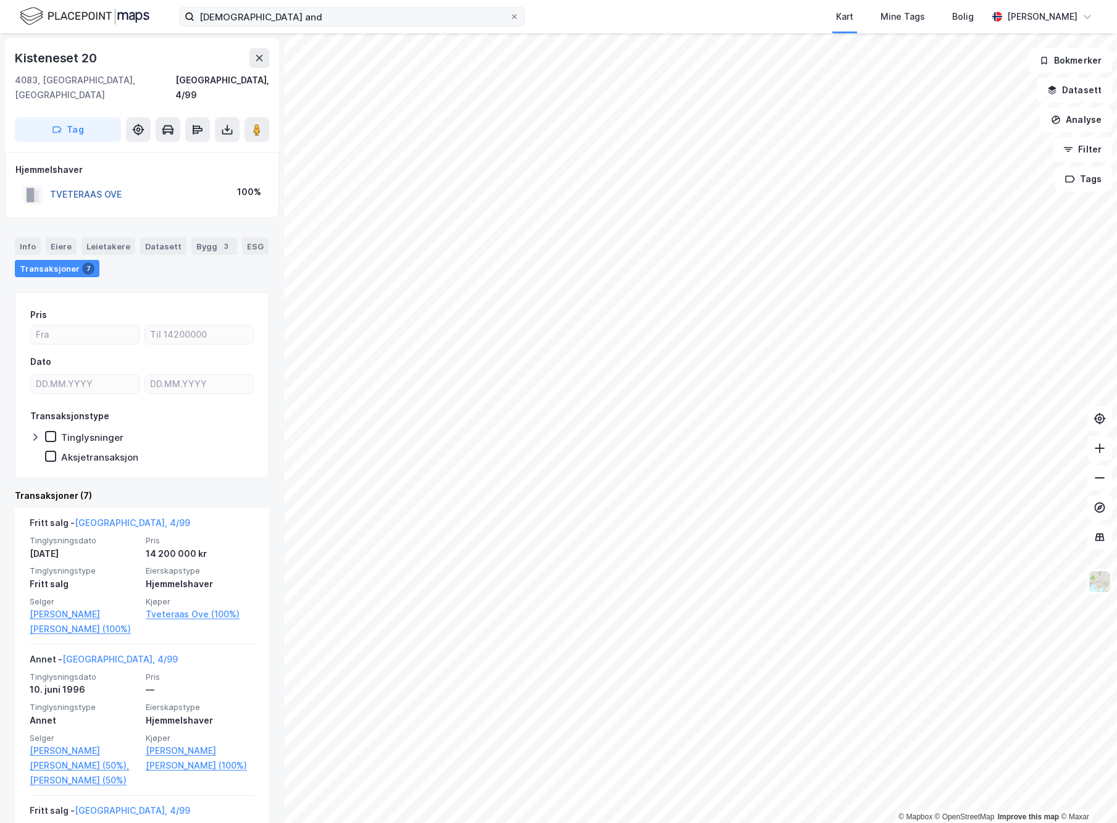
click at [0, 0] on button "TVETERAAS OVE" at bounding box center [0, 0] width 0 height 0
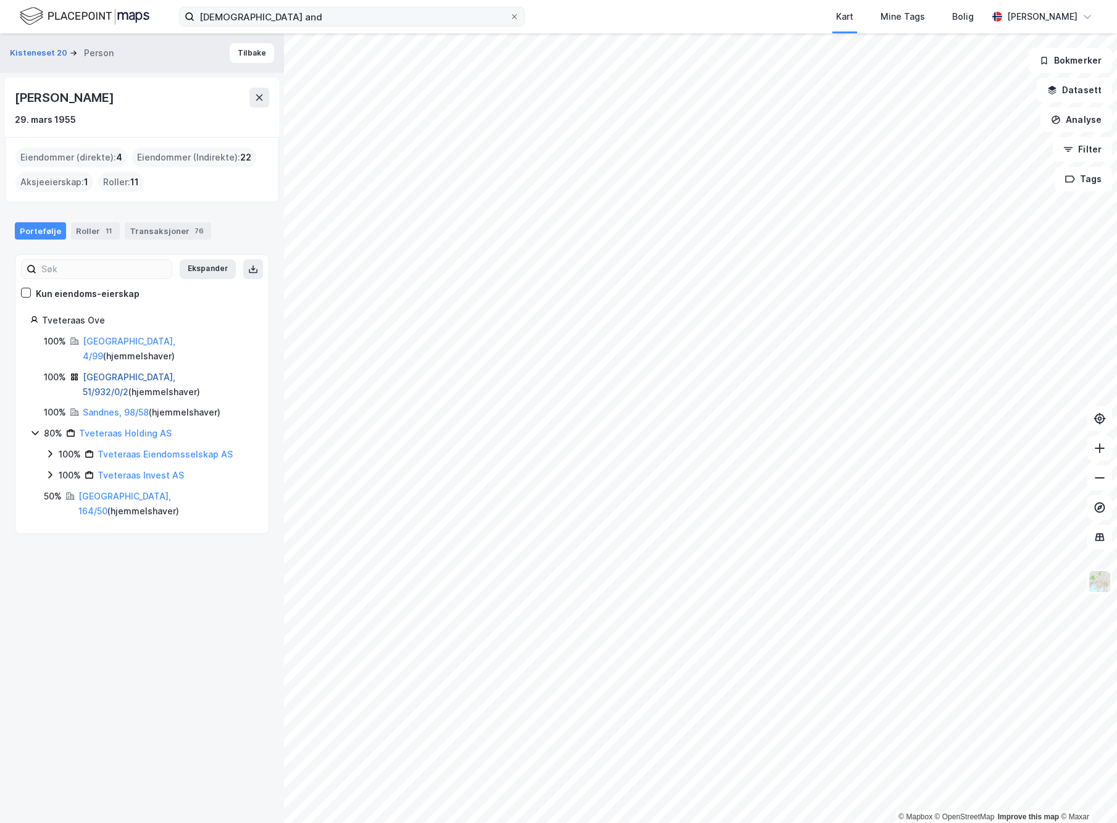
click at [122, 372] on link "[GEOGRAPHIC_DATA], 51/932/0/2" at bounding box center [129, 384] width 93 height 25
click at [120, 407] on link "Sandnes, 98/58" at bounding box center [116, 412] width 66 height 10
click at [123, 491] on link "[GEOGRAPHIC_DATA], 164/50" at bounding box center [124, 503] width 93 height 25
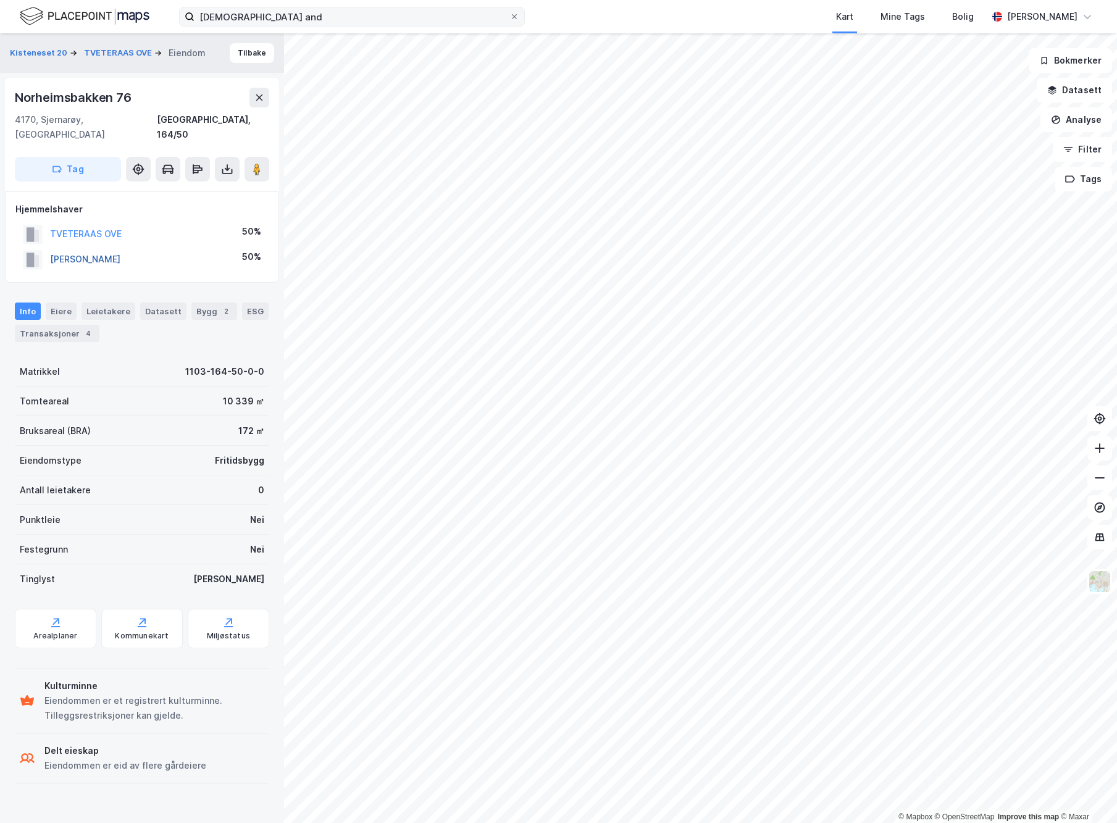
click at [0, 0] on button "[PERSON_NAME]" at bounding box center [0, 0] width 0 height 0
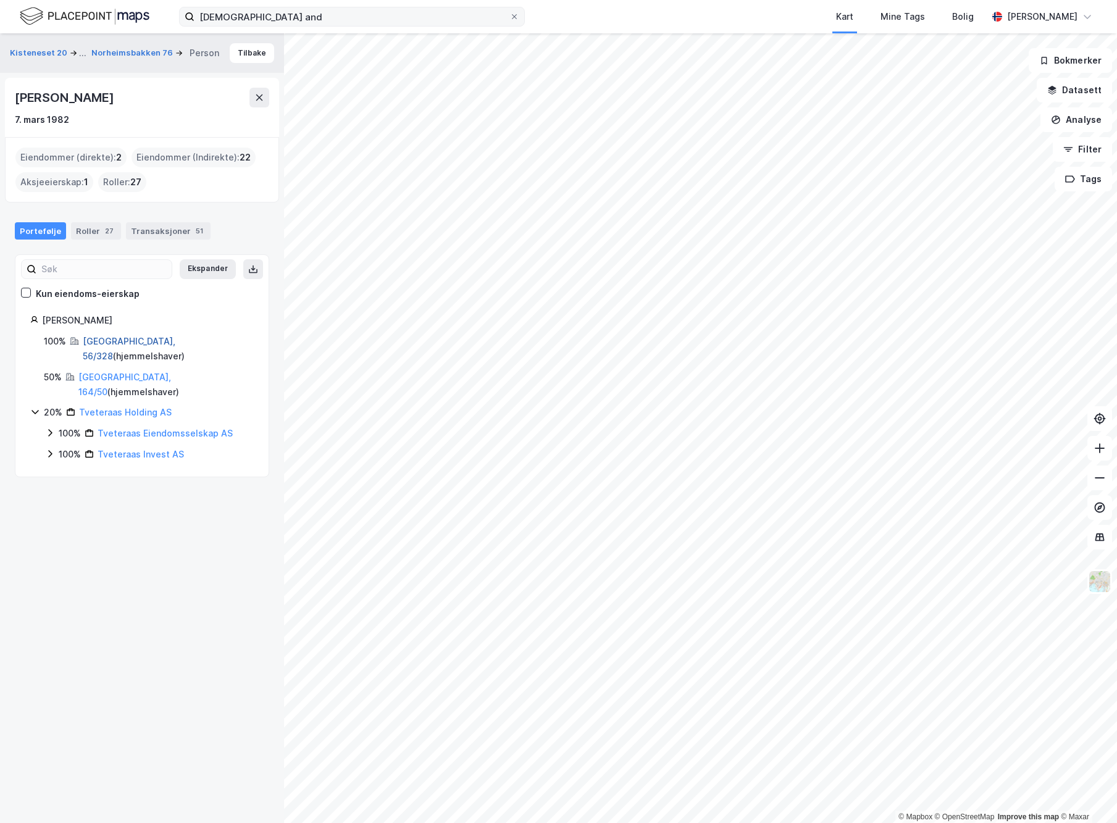
click at [131, 339] on link "[GEOGRAPHIC_DATA], 56/328" at bounding box center [129, 348] width 93 height 25
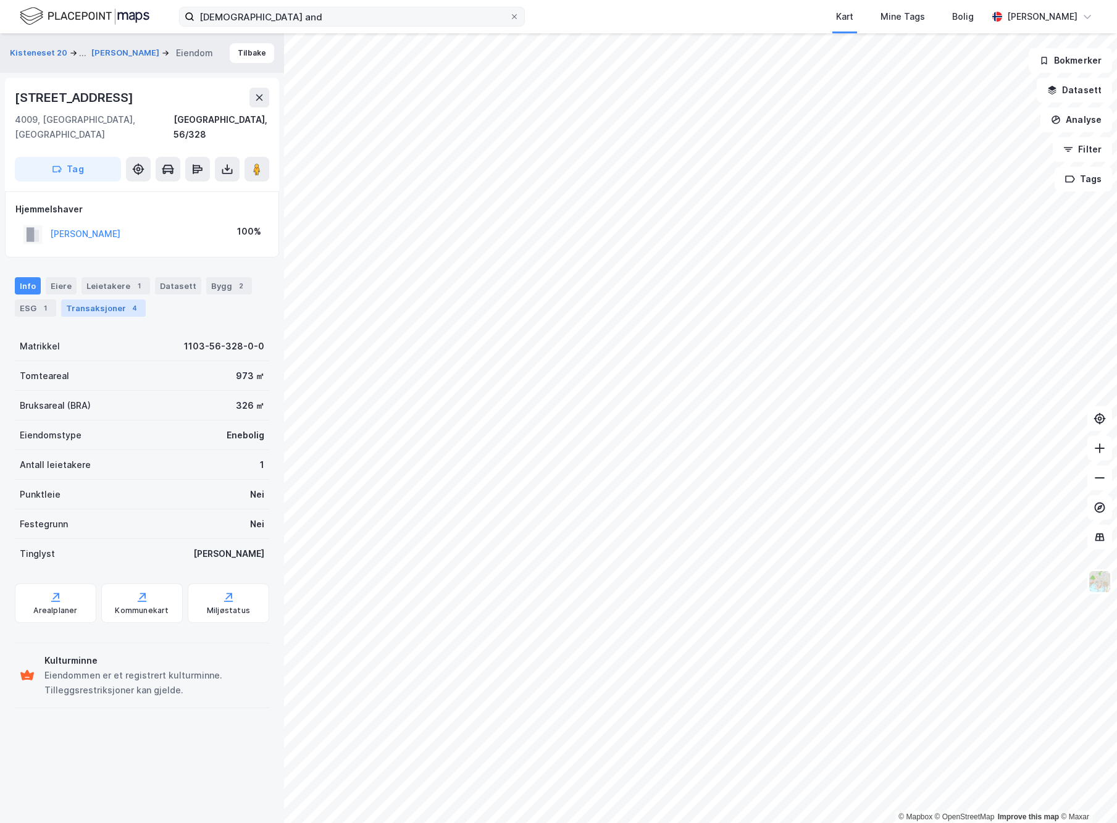
click at [116, 299] on div "Transaksjoner 4" at bounding box center [103, 307] width 85 height 17
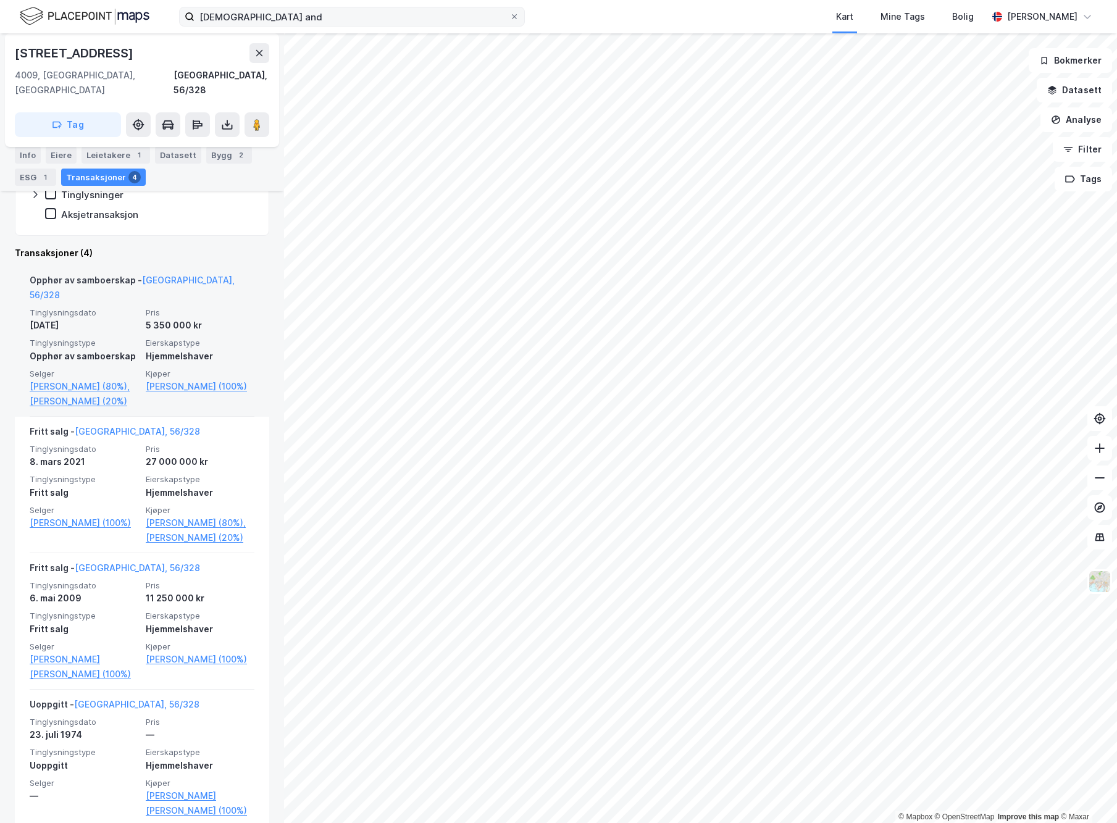
scroll to position [281, 0]
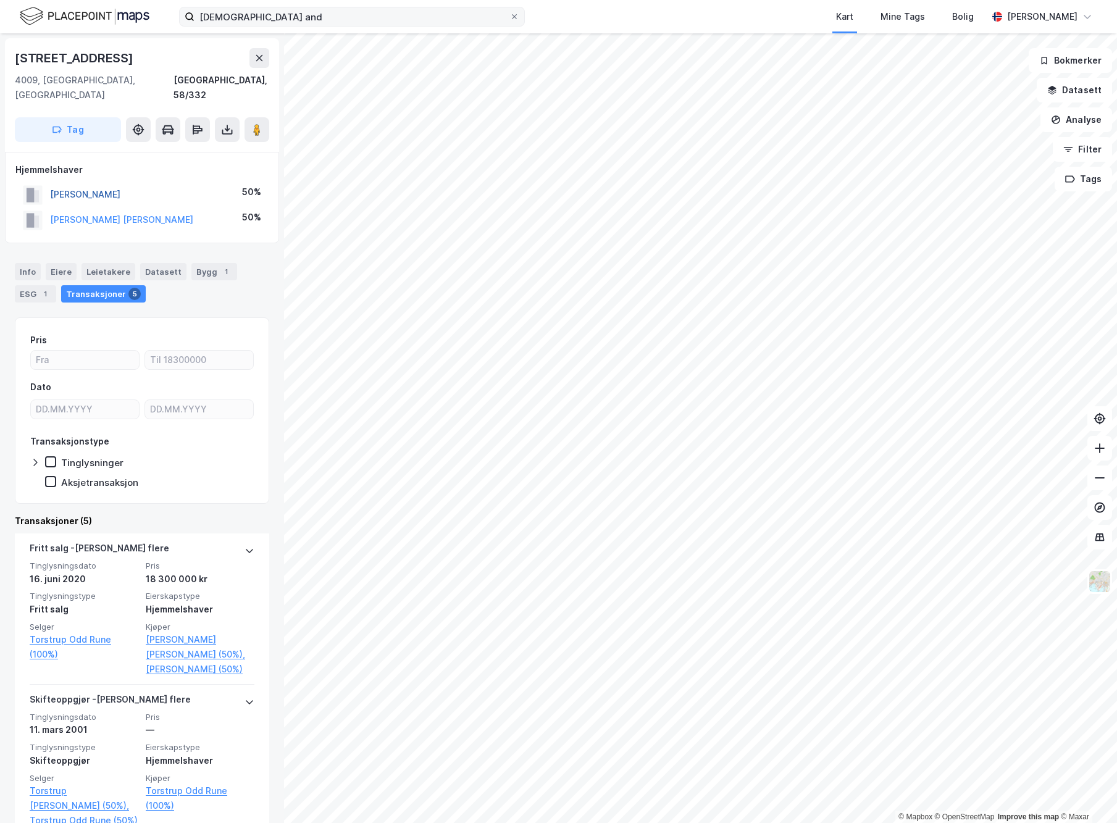
click at [0, 0] on button "[PERSON_NAME]" at bounding box center [0, 0] width 0 height 0
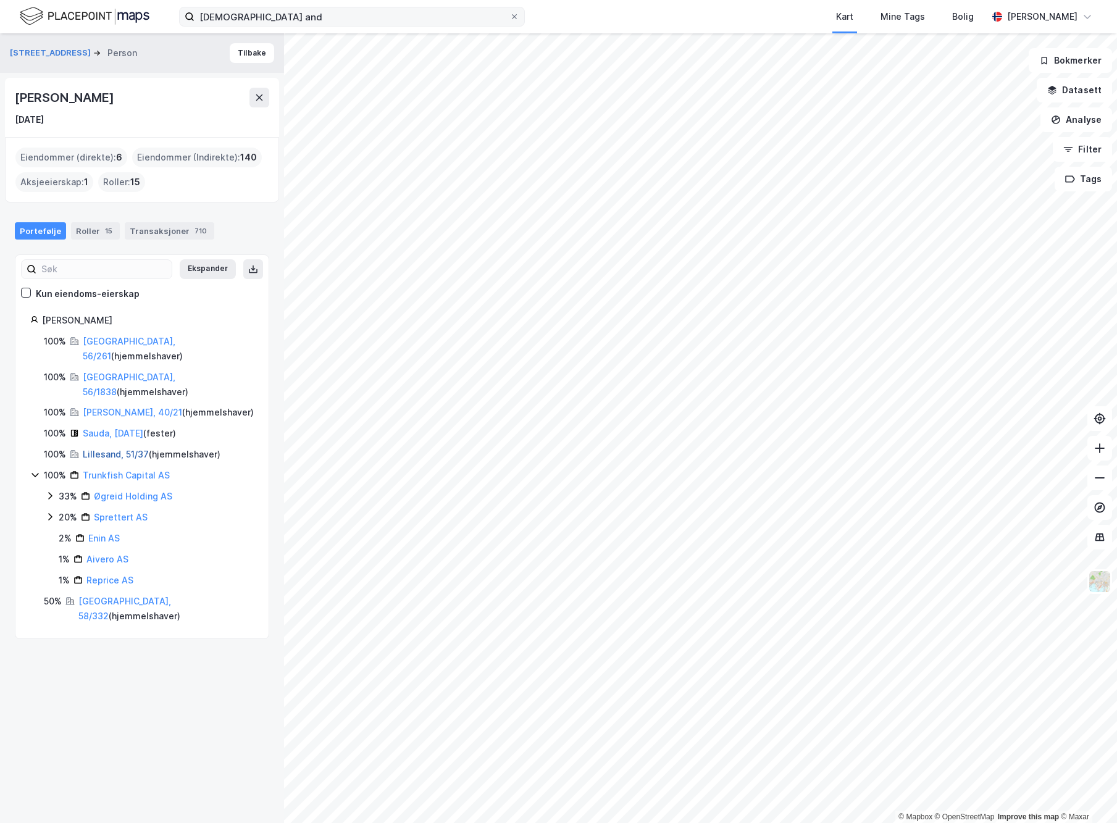
click at [104, 449] on link "Lillesand, 51/37" at bounding box center [116, 454] width 66 height 10
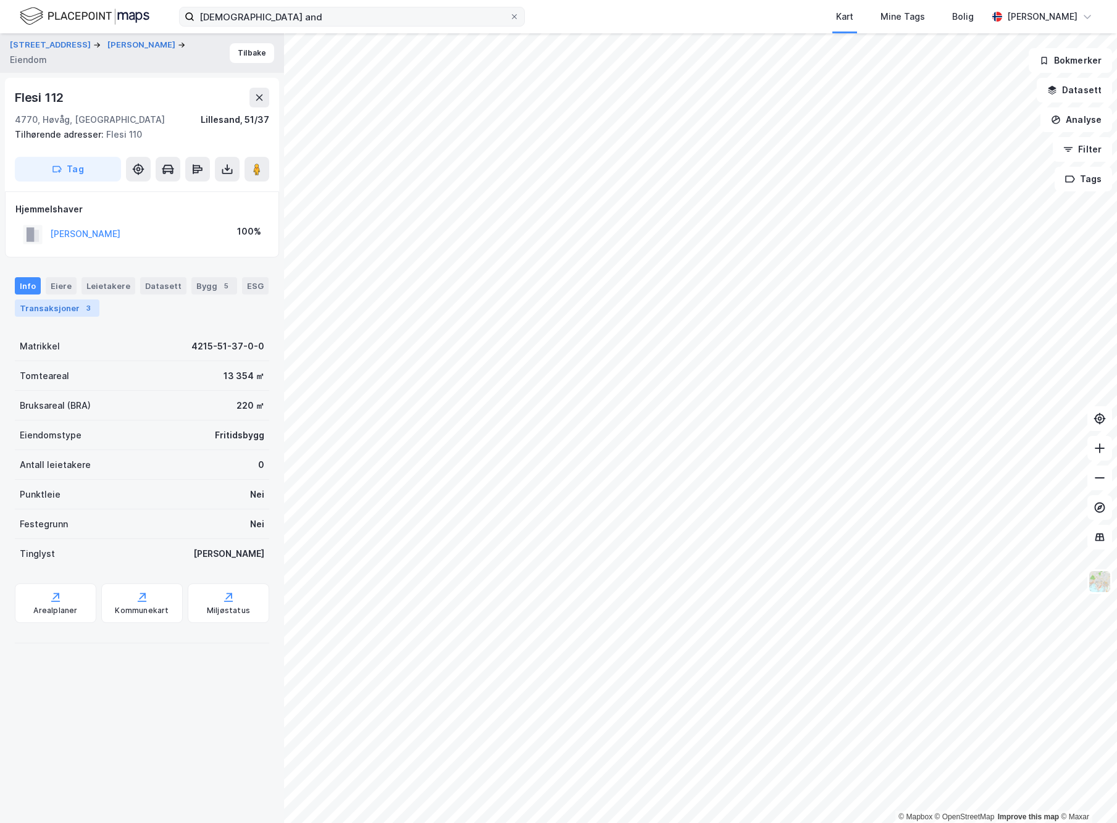
click at [73, 303] on div "Transaksjoner 3" at bounding box center [57, 307] width 85 height 17
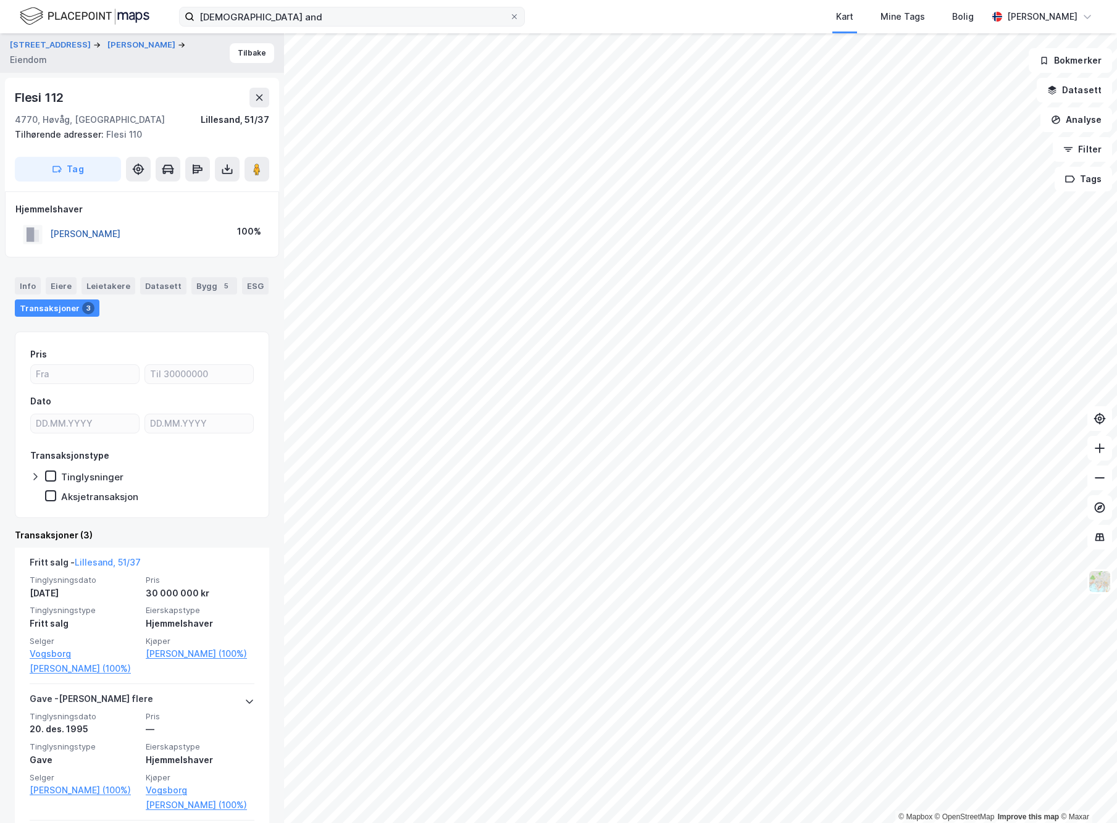
click at [0, 0] on button "[PERSON_NAME]" at bounding box center [0, 0] width 0 height 0
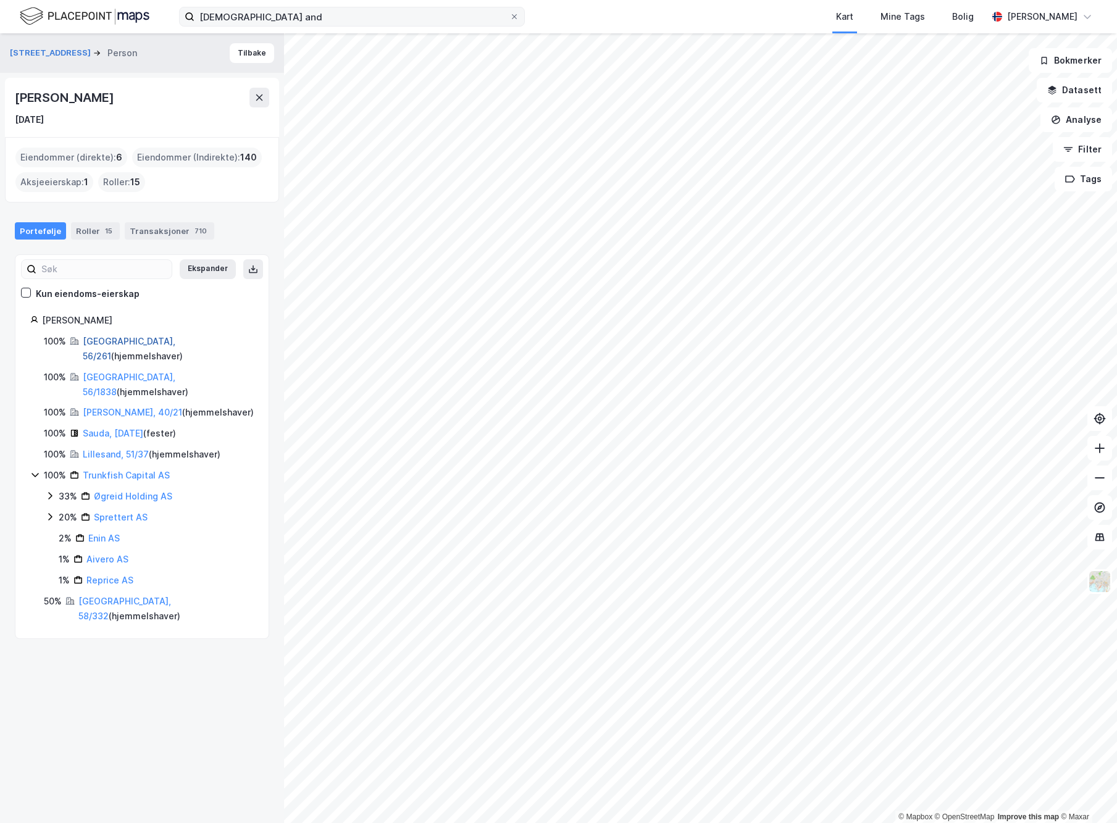
click at [107, 339] on link "[GEOGRAPHIC_DATA], 56/261" at bounding box center [129, 348] width 93 height 25
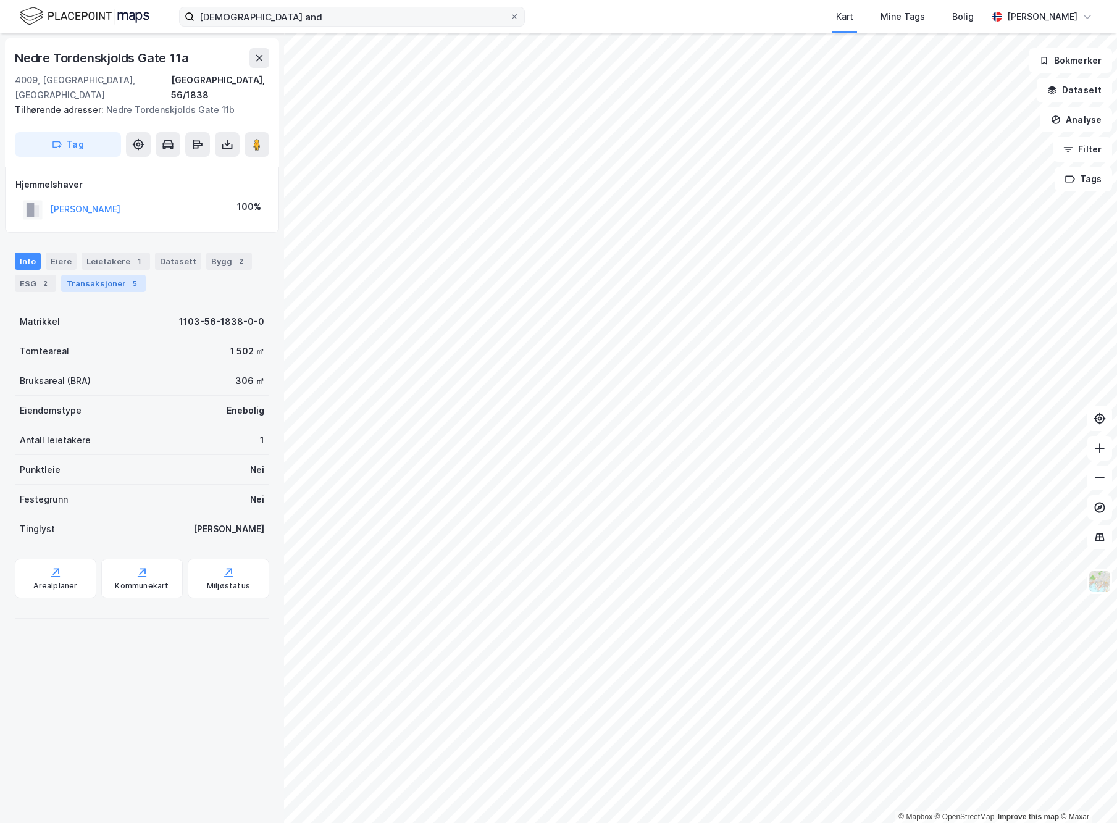
click at [107, 275] on div "Transaksjoner 5" at bounding box center [103, 283] width 85 height 17
